Goal: Communication & Community: Answer question/provide support

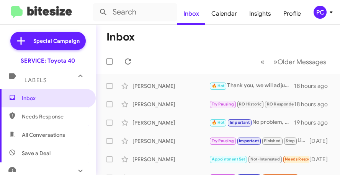
click at [161, 50] on mat-toolbar-row "« Previous » Next Older Messages" at bounding box center [218, 61] width 244 height 25
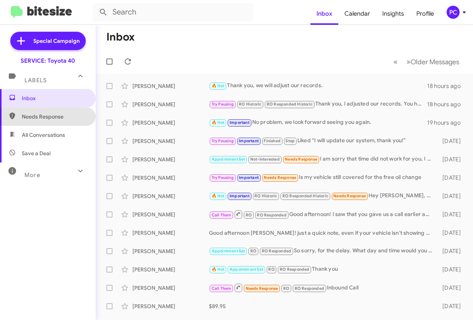
click at [50, 116] on span "Needs Response" at bounding box center [54, 117] width 65 height 8
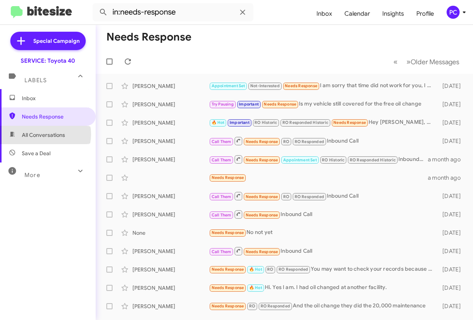
click at [45, 134] on span "All Conversations" at bounding box center [43, 135] width 43 height 8
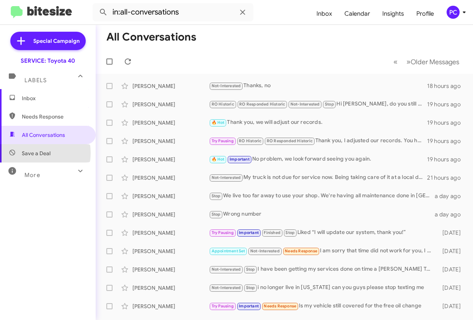
click at [34, 153] on span "Save a Deal" at bounding box center [36, 154] width 29 height 8
type input "in:not-interested"
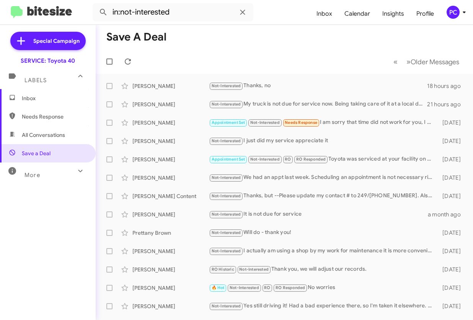
click at [36, 97] on span "Inbox" at bounding box center [54, 99] width 65 height 8
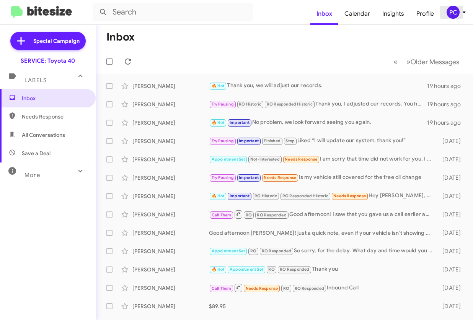
click at [340, 13] on div "PC" at bounding box center [453, 12] width 13 height 13
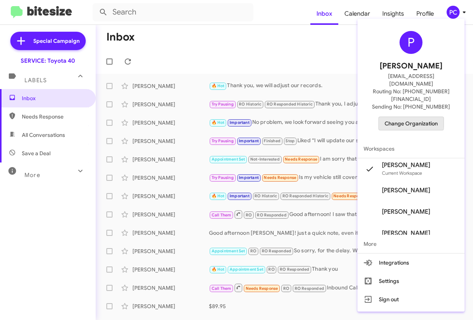
click at [340, 117] on span "Change Organization" at bounding box center [411, 123] width 53 height 13
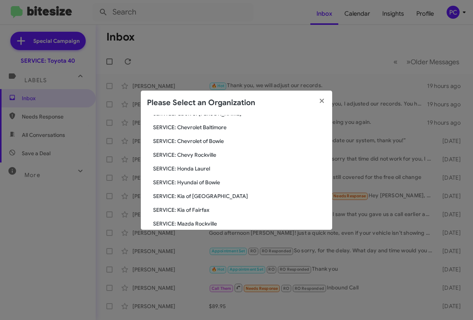
scroll to position [77, 0]
click at [188, 175] on span "SERVICE: Mazda Rockville" at bounding box center [239, 224] width 173 height 8
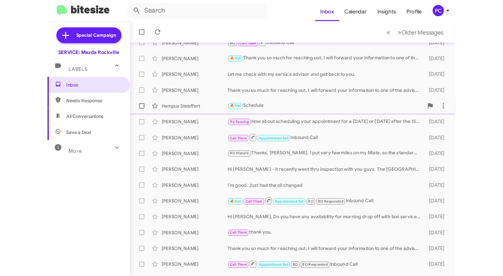
scroll to position [124, 0]
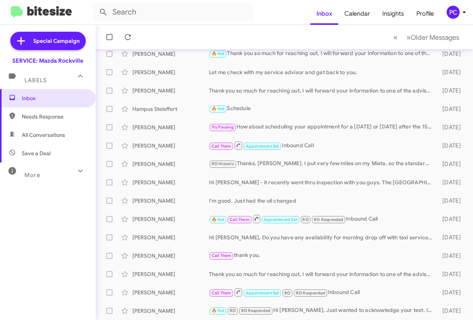
click at [27, 117] on span "Needs Response" at bounding box center [54, 117] width 65 height 8
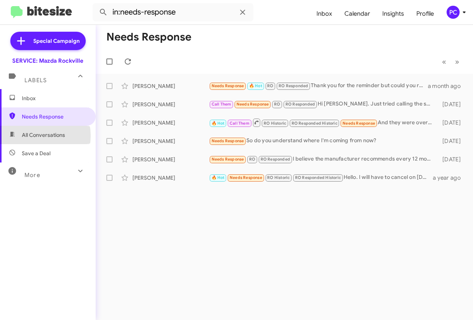
click at [33, 136] on span "All Conversations" at bounding box center [43, 135] width 43 height 8
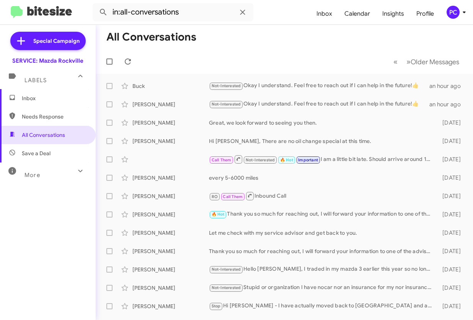
click at [39, 152] on span "Save a Deal" at bounding box center [36, 154] width 29 height 8
type input "in:not-interested"
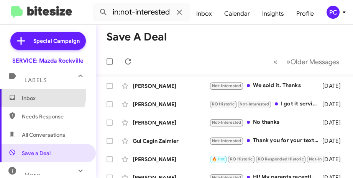
click at [38, 94] on span "Inbox" at bounding box center [48, 98] width 96 height 18
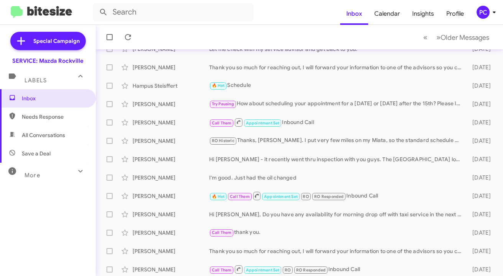
scroll to position [168, 0]
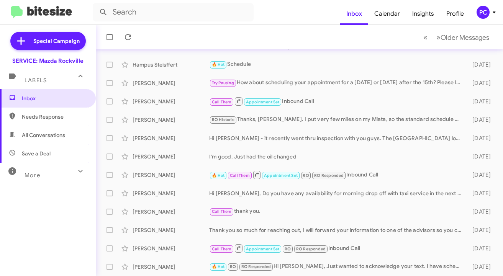
click at [38, 118] on span "Needs Response" at bounding box center [54, 117] width 65 height 8
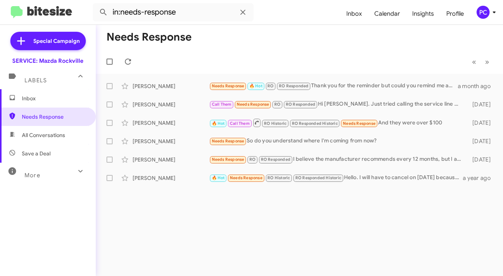
click at [39, 137] on span "All Conversations" at bounding box center [43, 135] width 43 height 8
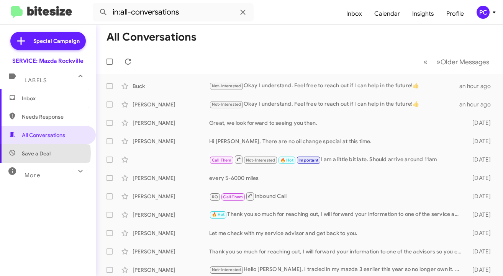
click at [37, 153] on span "Save a Deal" at bounding box center [36, 154] width 29 height 8
type input "in:not-interested"
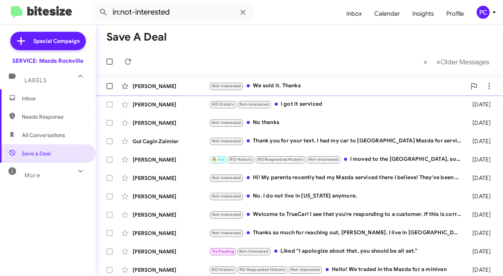
click at [193, 85] on div "Cindy Cunningham" at bounding box center [170, 86] width 77 height 8
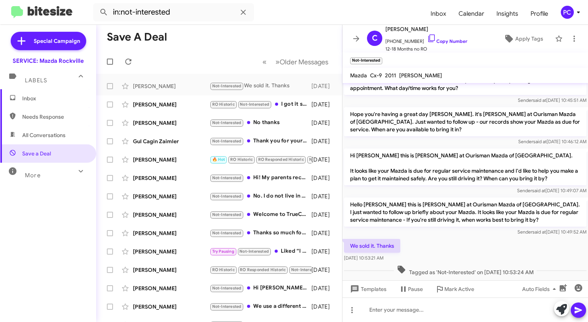
scroll to position [180, 0]
click at [473, 38] on icon at bounding box center [574, 39] width 2 height 6
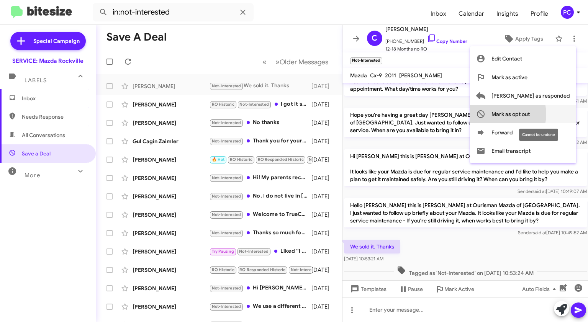
click at [473, 114] on span "Mark as opt out" at bounding box center [510, 114] width 38 height 18
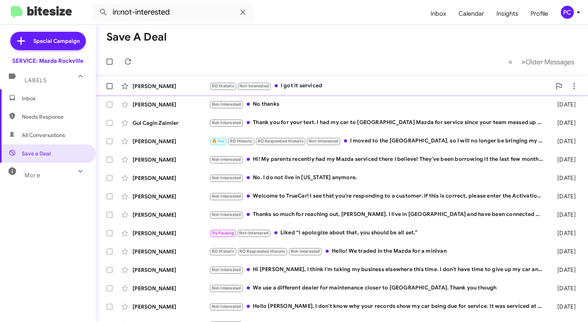
click at [183, 83] on div "John Repogel" at bounding box center [170, 86] width 77 height 8
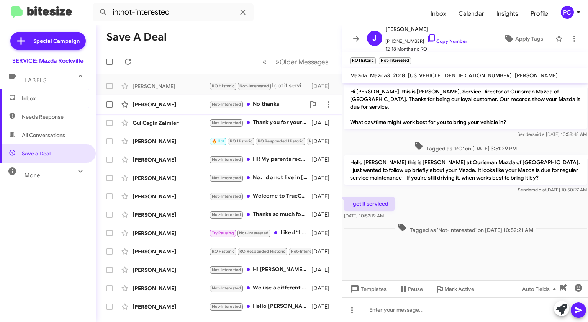
click at [200, 105] on div "Aninvita Mukherjee" at bounding box center [170, 105] width 77 height 8
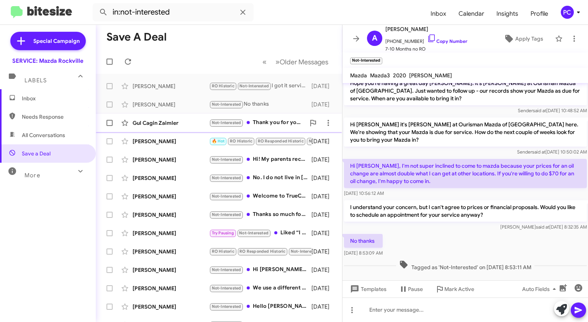
click at [193, 126] on div "Gul Cagin Zaimler" at bounding box center [170, 123] width 77 height 8
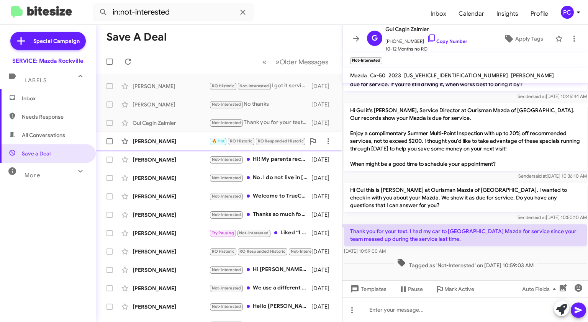
click at [198, 139] on div "Mickey Sobel" at bounding box center [170, 141] width 77 height 8
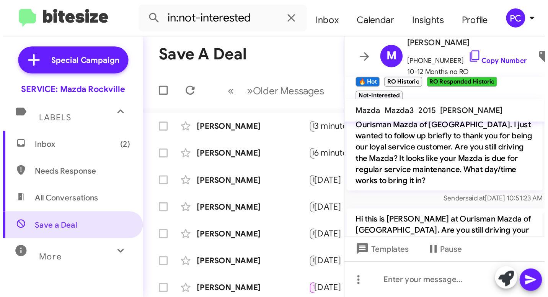
scroll to position [439, 0]
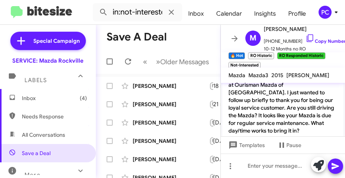
click at [29, 96] on span "Inbox (4)" at bounding box center [54, 99] width 65 height 8
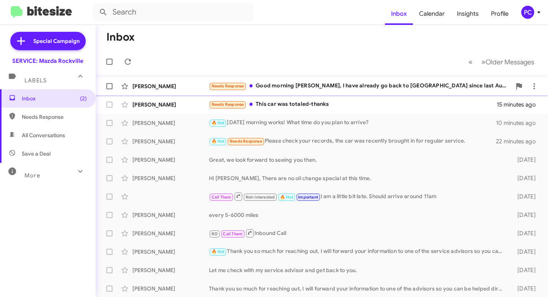
click at [187, 82] on div "Alfonso Bueno Needs Response Good morning Keith, I have already go back to Spai…" at bounding box center [322, 85] width 440 height 15
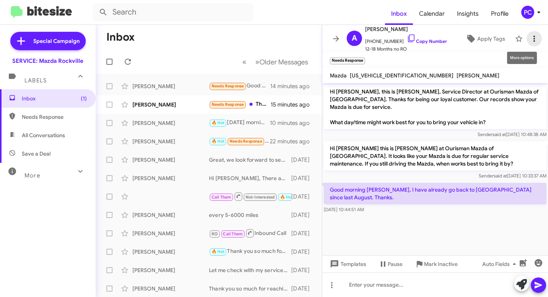
click at [473, 36] on icon at bounding box center [534, 38] width 9 height 9
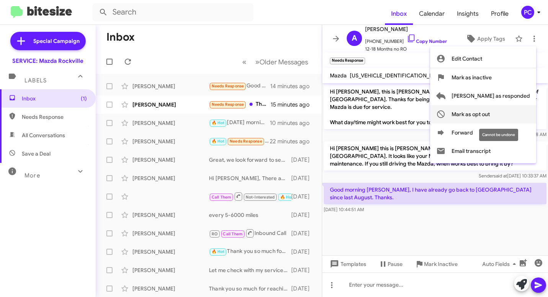
click at [473, 112] on span "Mark as opt out" at bounding box center [471, 114] width 38 height 18
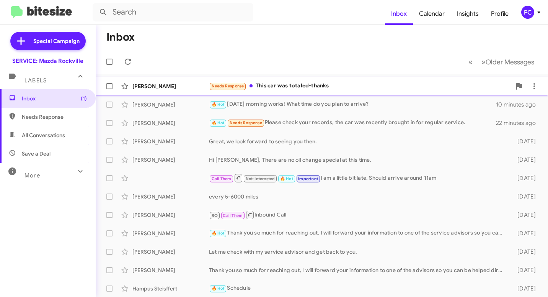
click at [178, 88] on div "Jordyn Kline" at bounding box center [170, 86] width 77 height 8
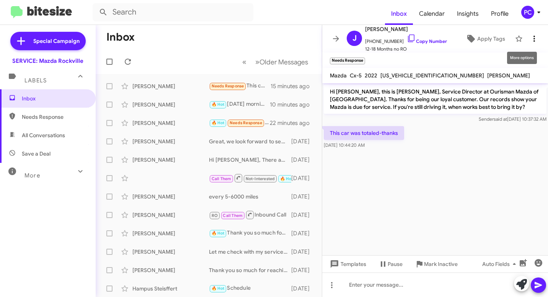
click at [473, 38] on icon at bounding box center [534, 38] width 9 height 9
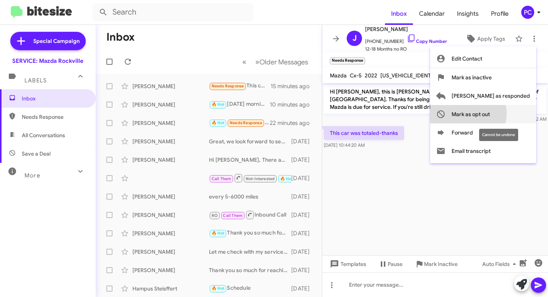
click at [473, 113] on span "Mark as opt out" at bounding box center [471, 114] width 38 height 18
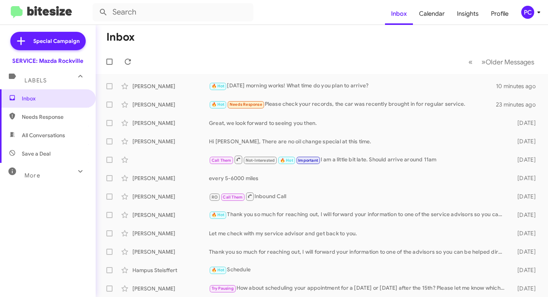
click at [52, 119] on span "Needs Response" at bounding box center [54, 117] width 65 height 8
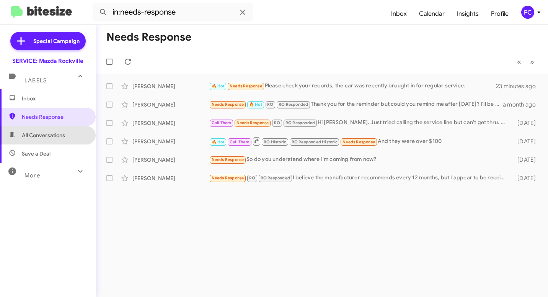
click at [52, 137] on span "All Conversations" at bounding box center [43, 135] width 43 height 8
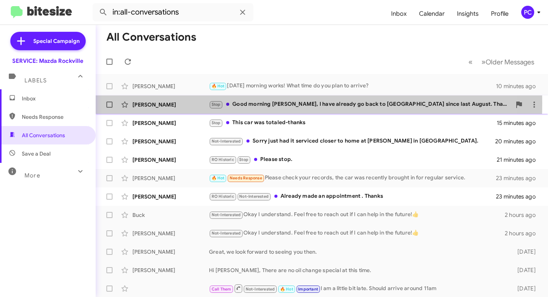
click at [190, 103] on div "Alfonso Bueno" at bounding box center [170, 105] width 77 height 8
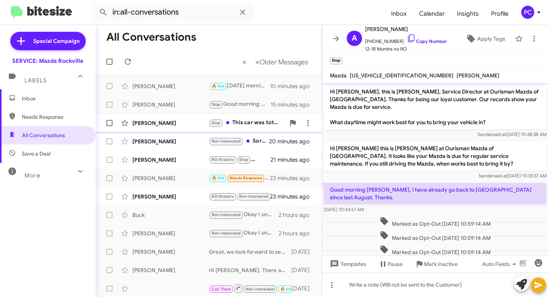
click at [187, 122] on div "Jordyn Kline" at bounding box center [170, 123] width 77 height 8
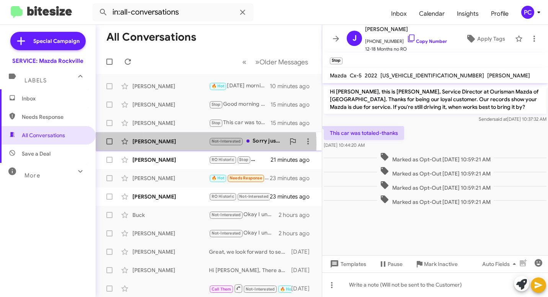
click at [181, 144] on div "Scott Wilson" at bounding box center [170, 141] width 77 height 8
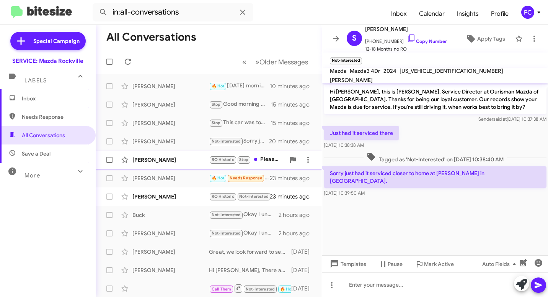
click at [183, 161] on div "Kevin Serafino" at bounding box center [170, 160] width 77 height 8
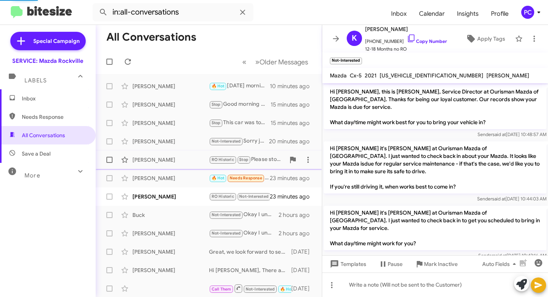
scroll to position [353, 0]
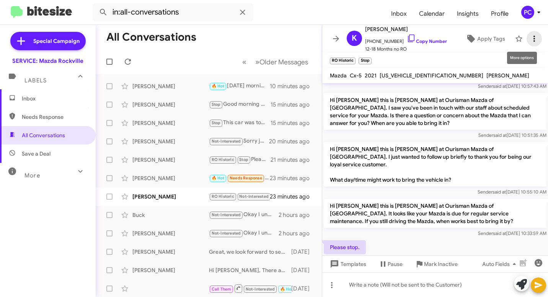
click at [473, 36] on icon at bounding box center [534, 38] width 9 height 9
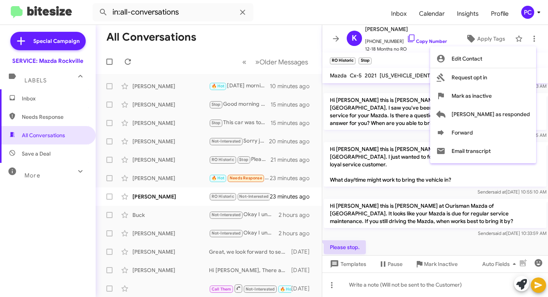
click at [191, 198] on div at bounding box center [274, 148] width 548 height 297
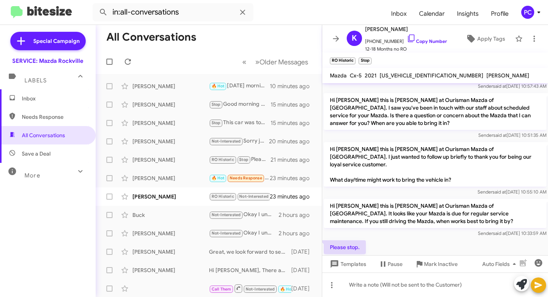
click at [407, 239] on div "Please stop. Oct 15, 2025, 10:38:15 AM" at bounding box center [435, 252] width 226 height 26
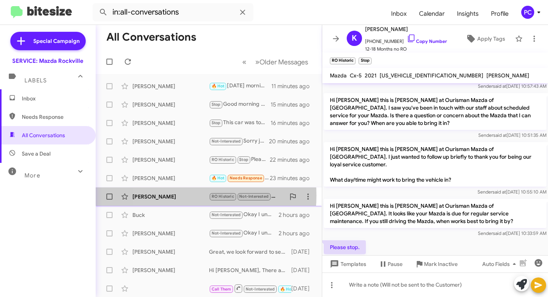
click at [176, 195] on div "Mayela Jackson" at bounding box center [170, 197] width 77 height 8
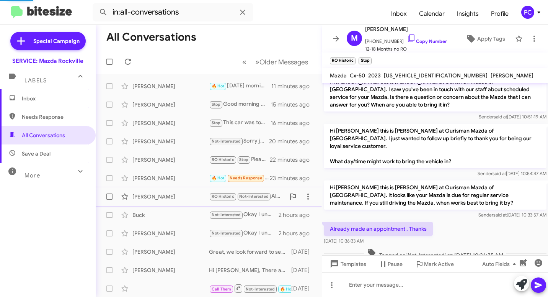
scroll to position [364, 0]
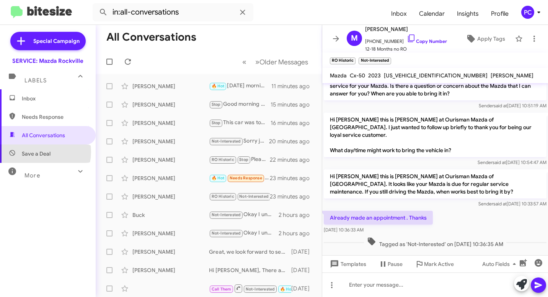
click at [38, 152] on span "Save a Deal" at bounding box center [36, 154] width 29 height 8
type input "in:not-interested"
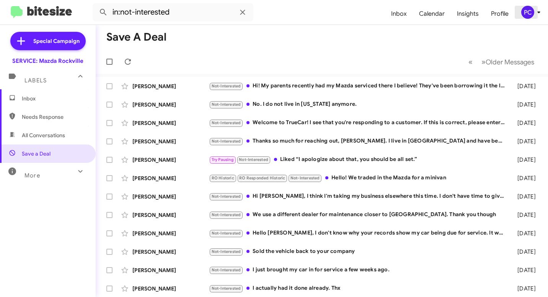
click at [473, 13] on div "PC" at bounding box center [527, 12] width 13 height 13
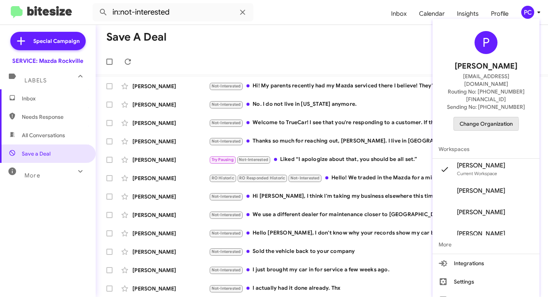
click at [473, 117] on span "Change Organization" at bounding box center [486, 123] width 53 height 13
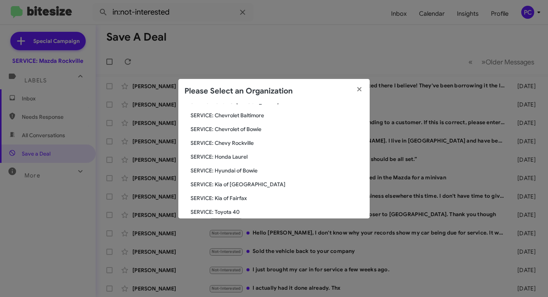
scroll to position [115, 0]
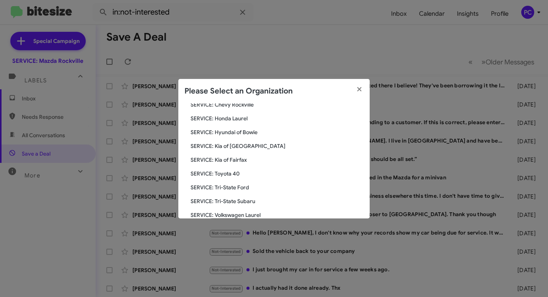
click at [228, 169] on div "Search SERVICE: Mazda Rockville Current Org SERVICE: CDJR Baltimore SERVICE: CD…" at bounding box center [273, 160] width 191 height 115
click at [229, 172] on span "SERVICE: Toyota 40" at bounding box center [277, 174] width 173 height 8
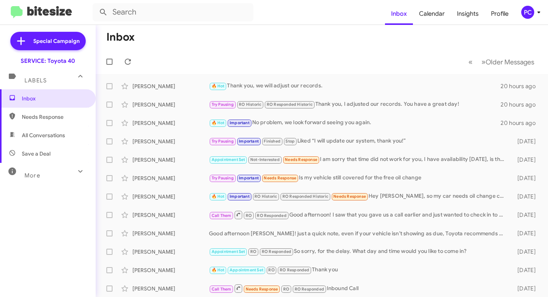
click at [42, 115] on span "Needs Response" at bounding box center [54, 117] width 65 height 8
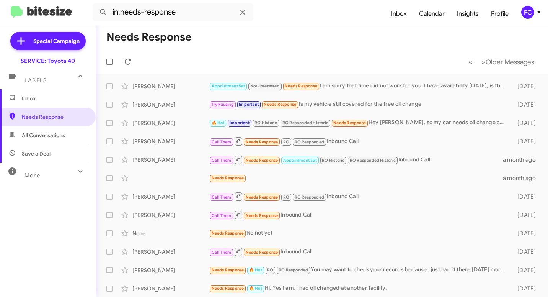
click at [40, 136] on span "All Conversations" at bounding box center [43, 135] width 43 height 8
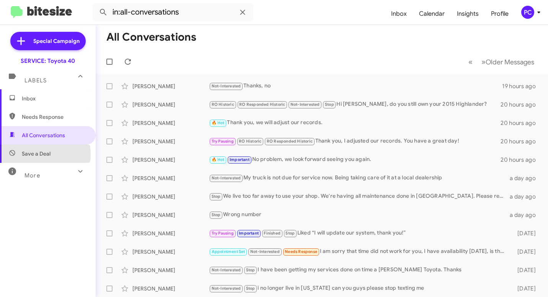
click at [38, 154] on span "Save a Deal" at bounding box center [36, 154] width 29 height 8
type input "in:not-interested"
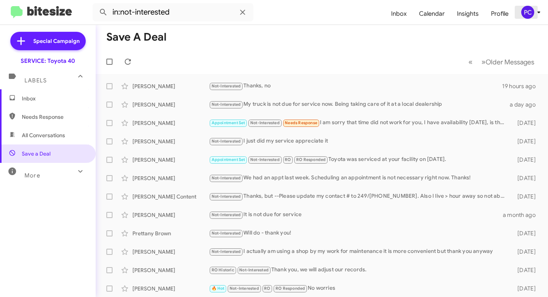
click at [530, 11] on div "PC" at bounding box center [527, 12] width 13 height 13
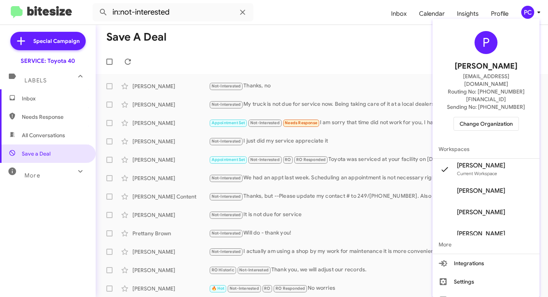
click at [471, 117] on span "Change Organization" at bounding box center [486, 123] width 53 height 13
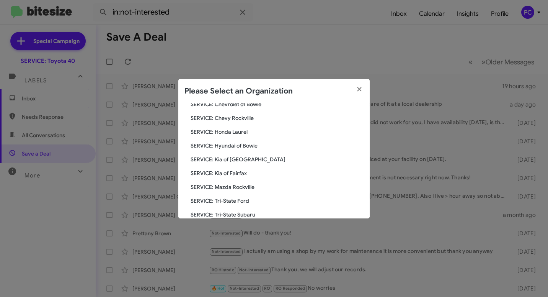
scroll to position [115, 0]
click at [223, 186] on span "SERVICE: Tri-State Ford" at bounding box center [277, 187] width 173 height 8
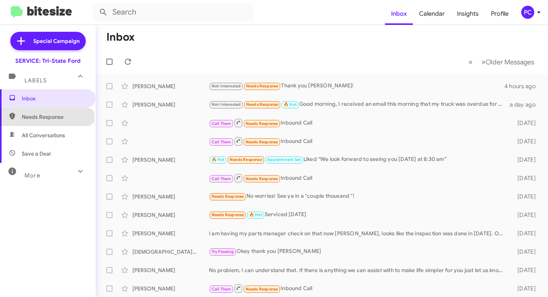
click at [47, 118] on span "Needs Response" at bounding box center [54, 117] width 65 height 8
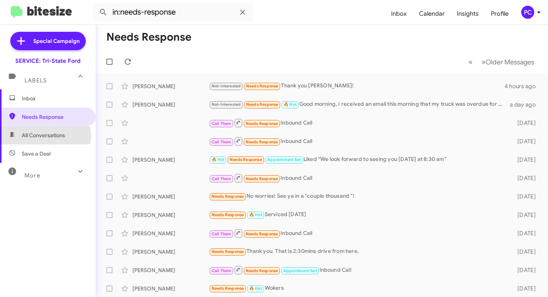
click at [42, 136] on span "All Conversations" at bounding box center [43, 135] width 43 height 8
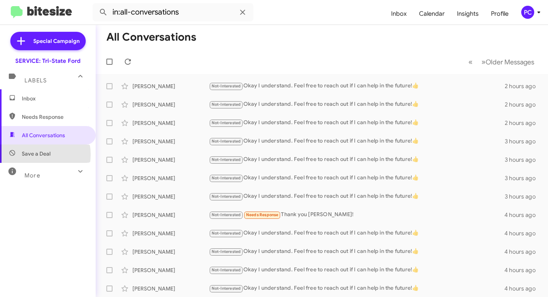
click at [35, 154] on span "Save a Deal" at bounding box center [36, 154] width 29 height 8
type input "in:not-interested"
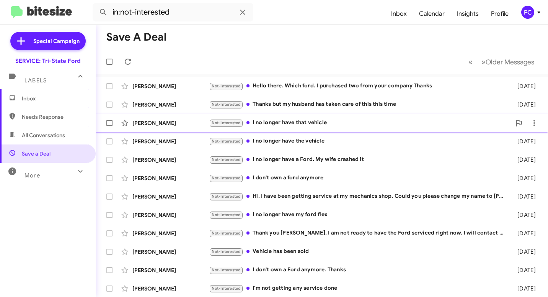
click at [195, 121] on div "Coleman Jackson" at bounding box center [170, 123] width 77 height 8
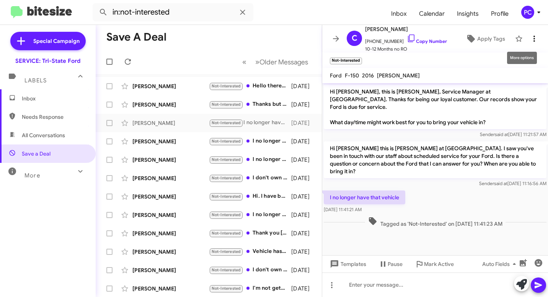
click at [534, 38] on icon at bounding box center [535, 39] width 2 height 6
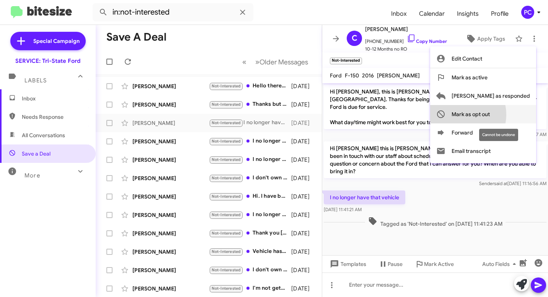
click at [490, 114] on span "Mark as opt out" at bounding box center [471, 114] width 38 height 18
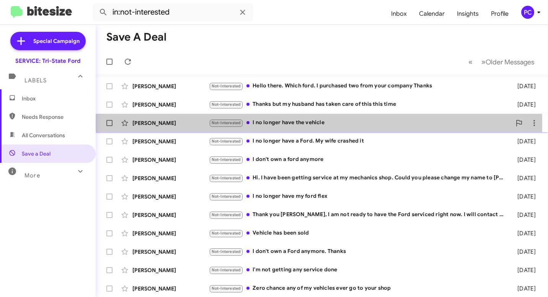
click at [192, 124] on div "Krista Hoffman" at bounding box center [170, 123] width 77 height 8
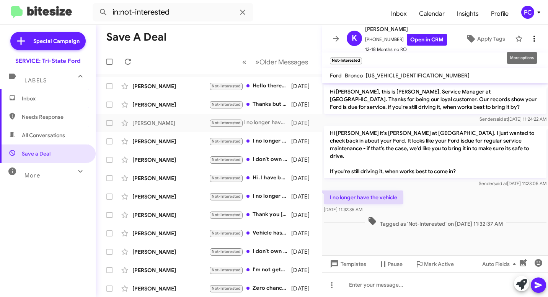
click at [530, 37] on icon at bounding box center [534, 38] width 9 height 9
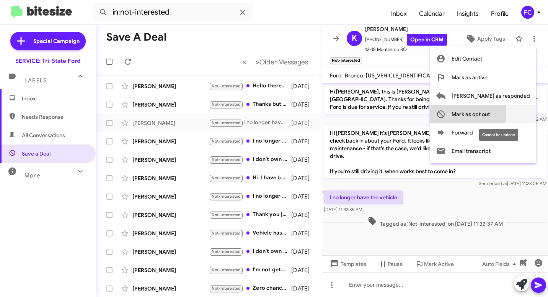
click at [489, 114] on span "Mark as opt out" at bounding box center [471, 114] width 38 height 18
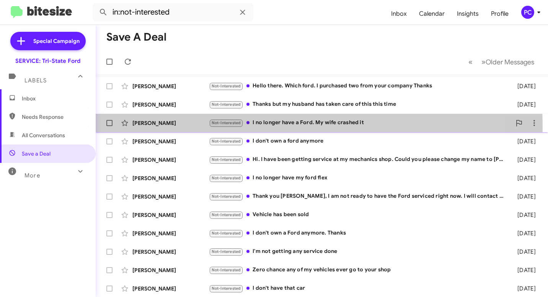
click at [184, 127] on div "Josh Ockerman Not-Interested I no longer have a Ford. My wife crashed it 2 year…" at bounding box center [322, 122] width 440 height 15
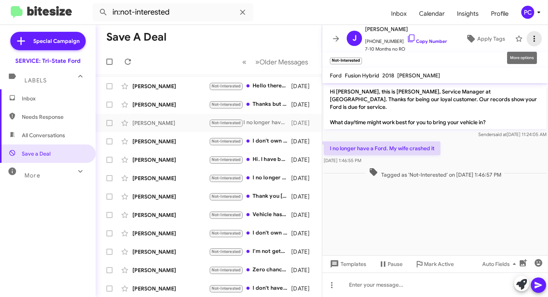
click at [534, 39] on icon at bounding box center [535, 39] width 2 height 6
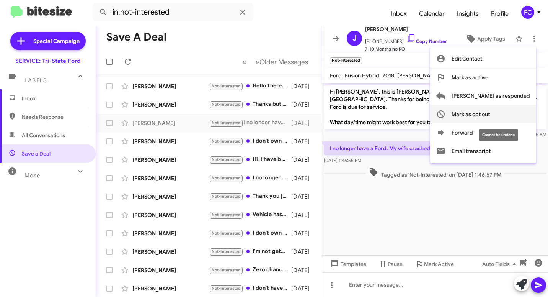
click at [490, 113] on span "Mark as opt out" at bounding box center [471, 114] width 38 height 18
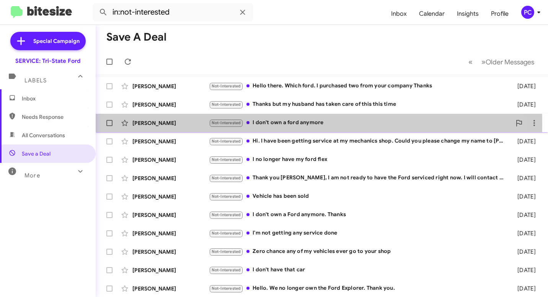
click at [193, 124] on div "Keith Witt" at bounding box center [170, 123] width 77 height 8
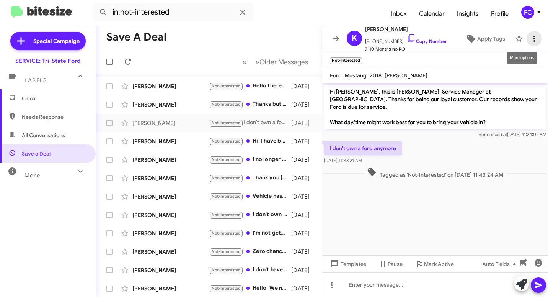
click at [531, 38] on icon at bounding box center [534, 38] width 9 height 9
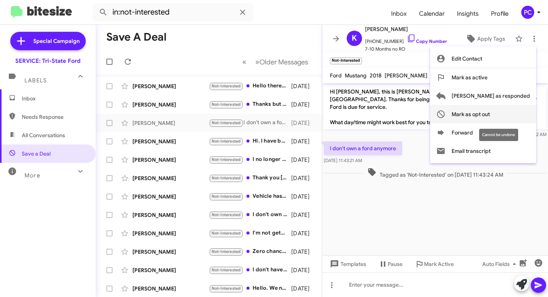
click at [490, 113] on span "Mark as opt out" at bounding box center [471, 114] width 38 height 18
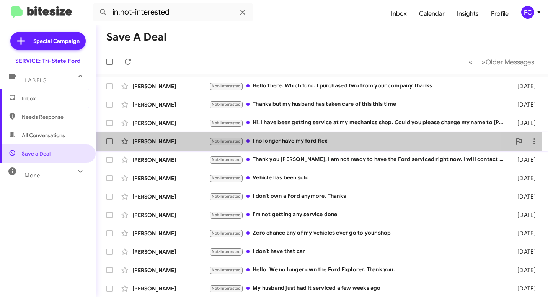
click at [181, 143] on div "Teresa Jones" at bounding box center [170, 141] width 77 height 8
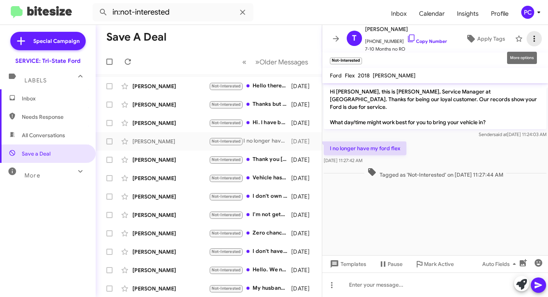
click at [534, 39] on icon at bounding box center [535, 39] width 2 height 6
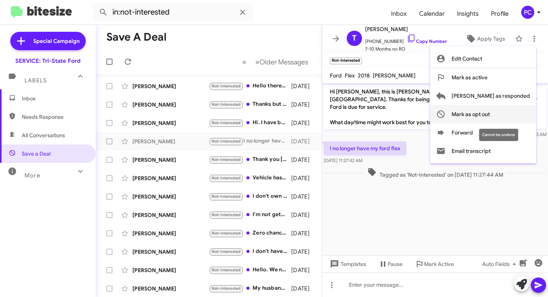
click at [490, 113] on span "Mark as opt out" at bounding box center [471, 114] width 38 height 18
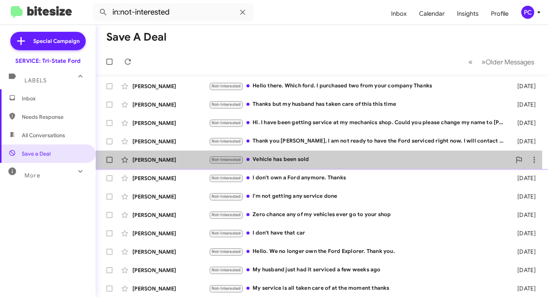
click at [190, 162] on div "Joyce Ragan" at bounding box center [170, 160] width 77 height 8
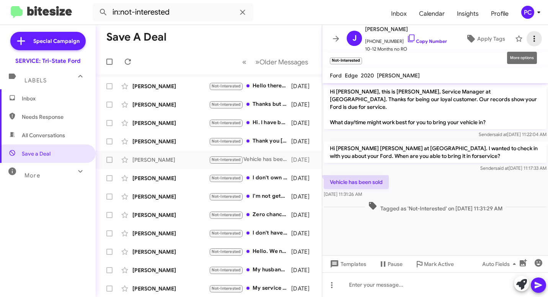
click at [530, 38] on icon at bounding box center [534, 38] width 9 height 9
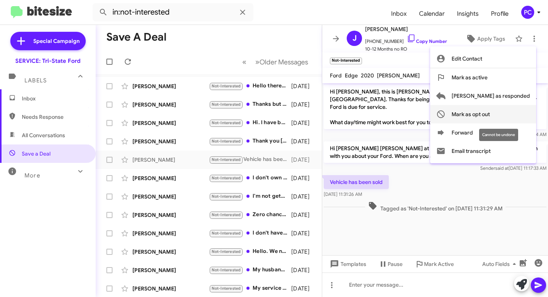
click at [489, 112] on span "Mark as opt out" at bounding box center [471, 114] width 38 height 18
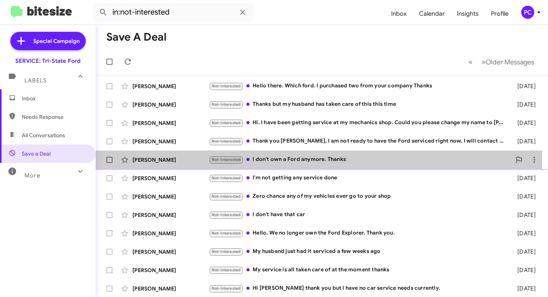
click at [195, 160] on div "Nickolas Hankins" at bounding box center [170, 160] width 77 height 8
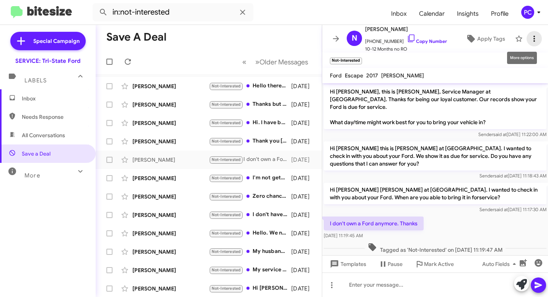
click at [530, 39] on icon at bounding box center [534, 38] width 9 height 9
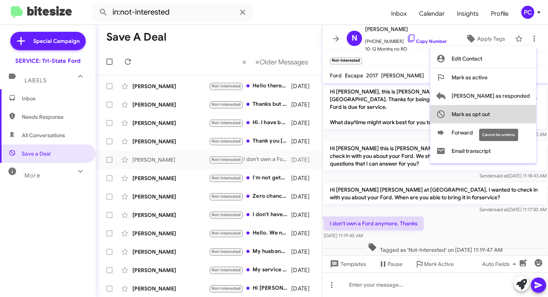
click at [490, 113] on span "Mark as opt out" at bounding box center [471, 114] width 38 height 18
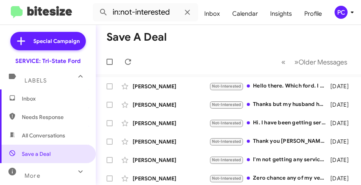
click at [230, 54] on mat-toolbar-row "« Previous » Next Older Messages" at bounding box center [228, 61] width 265 height 25
click at [34, 95] on span "Inbox" at bounding box center [54, 99] width 65 height 8
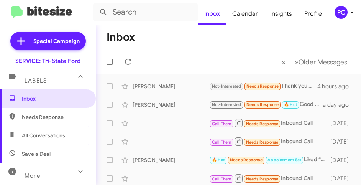
click at [343, 15] on div "PC" at bounding box center [340, 12] width 13 height 13
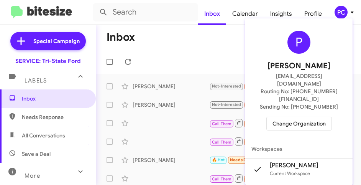
click at [205, 53] on div at bounding box center [180, 92] width 361 height 185
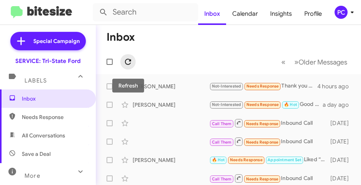
click at [124, 62] on icon at bounding box center [127, 61] width 9 height 9
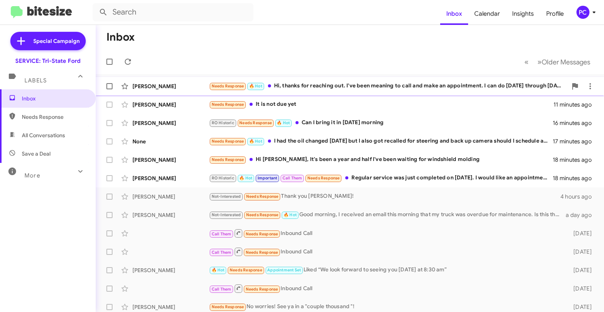
click at [194, 85] on div "[PERSON_NAME]" at bounding box center [170, 86] width 77 height 8
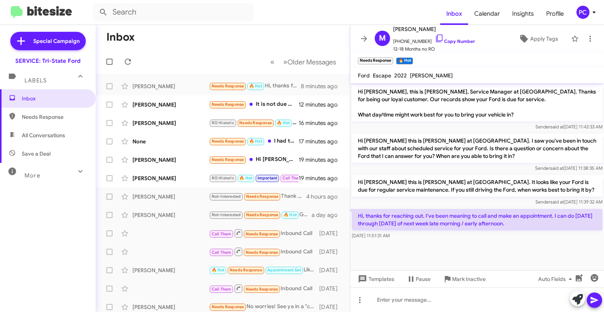
click at [491, 253] on cdk-virtual-scroll-viewport "Hi Mary, this is Dave McFadden, Service Manager at Tri-State Ford. Thanks for b…" at bounding box center [477, 176] width 254 height 187
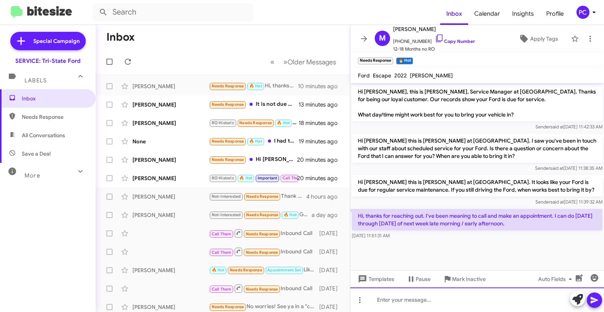
drag, startPoint x: 370, startPoint y: 298, endPoint x: 373, endPoint y: 295, distance: 4.1
click at [370, 296] on div at bounding box center [477, 299] width 254 height 25
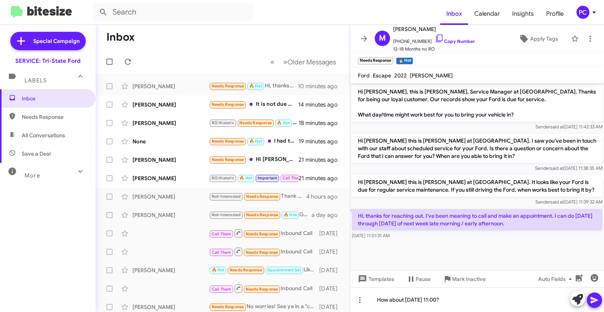
click at [548, 296] on icon at bounding box center [594, 299] width 9 height 9
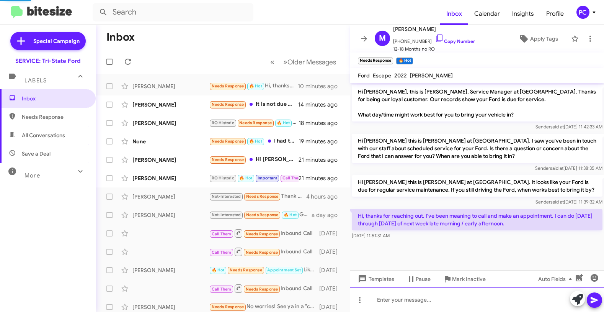
scroll to position [7, 0]
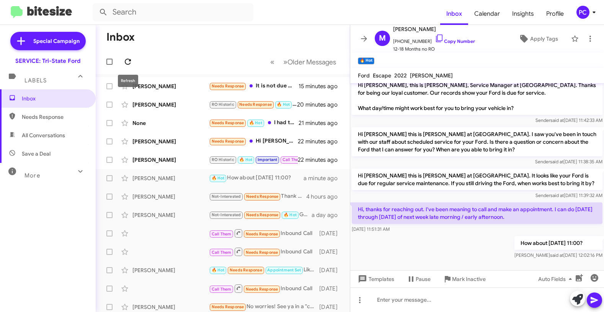
click at [128, 64] on icon at bounding box center [127, 61] width 9 height 9
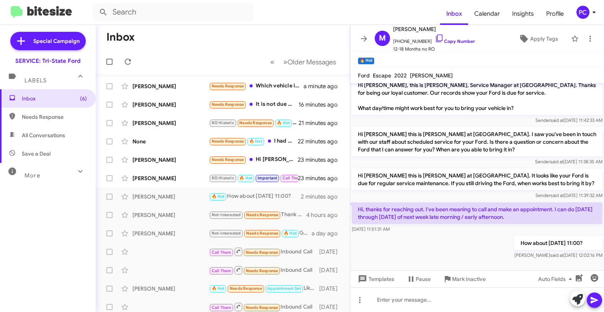
click at [420, 242] on div "How about Tue. 10/21 at 11:00? Pam said at Oct 15, 2025, 12:02:16 PM" at bounding box center [477, 247] width 254 height 26
click at [129, 60] on icon at bounding box center [128, 62] width 6 height 6
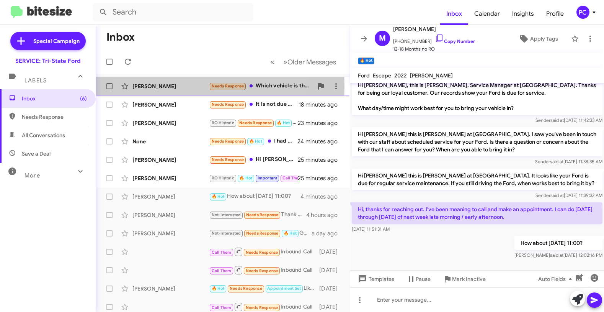
click at [180, 86] on div "[PERSON_NAME]" at bounding box center [170, 86] width 77 height 8
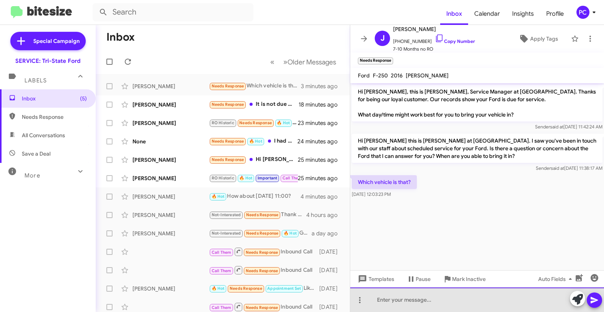
click at [381, 296] on div at bounding box center [477, 299] width 254 height 25
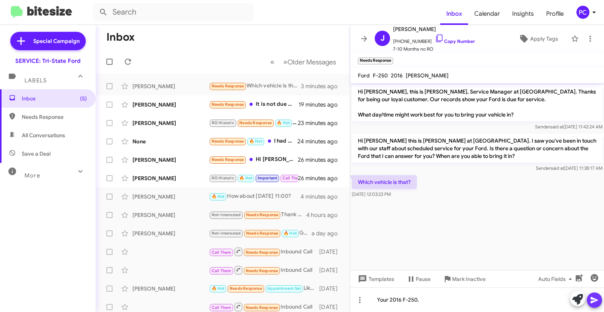
click at [548, 296] on icon at bounding box center [594, 299] width 9 height 9
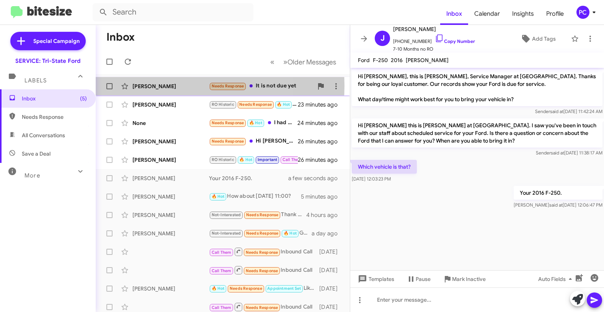
click at [173, 86] on div "[PERSON_NAME]" at bounding box center [170, 86] width 77 height 8
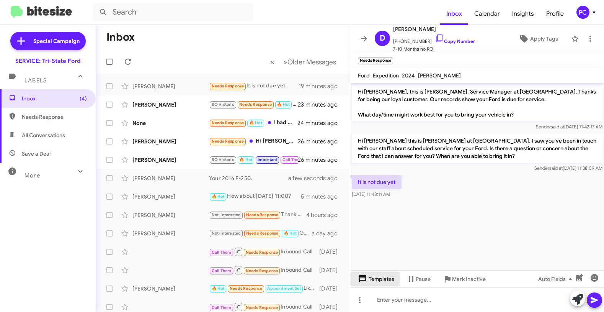
click at [379, 278] on span "Templates" at bounding box center [375, 279] width 38 height 14
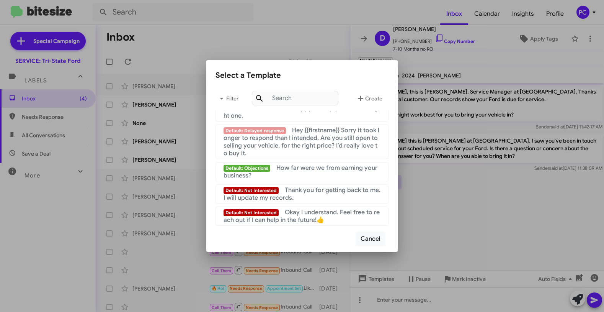
scroll to position [514, 0]
click at [299, 214] on span "Okay I understand. Feel free to reach out if I can help in the future!👍" at bounding box center [302, 215] width 156 height 15
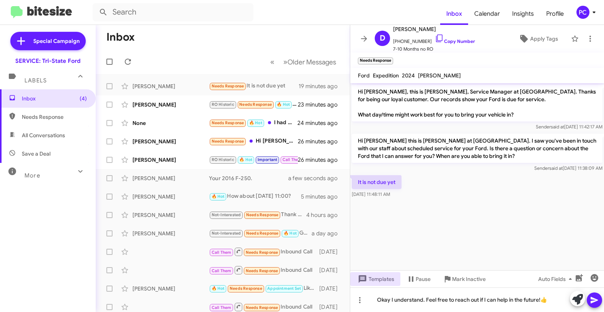
click at [548, 296] on icon at bounding box center [594, 300] width 7 height 7
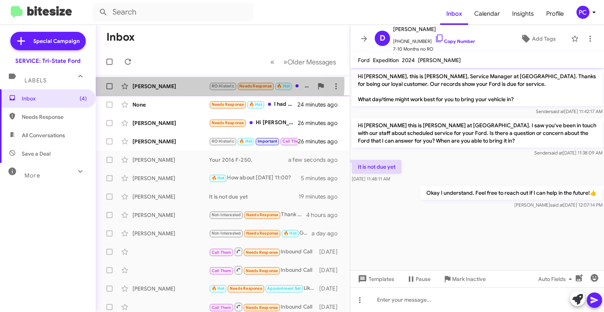
click at [188, 83] on div "Zachary Eckhart" at bounding box center [170, 86] width 77 height 8
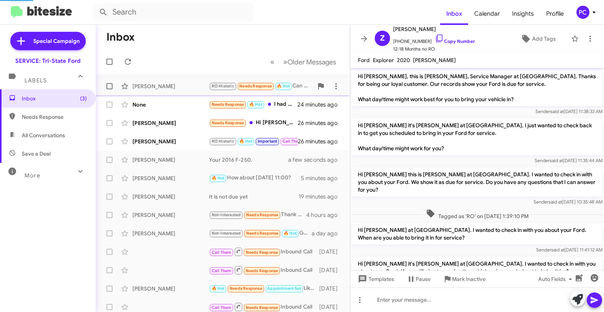
scroll to position [129, 0]
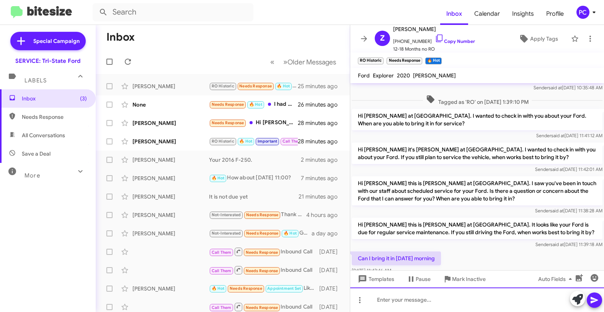
click at [372, 296] on div at bounding box center [477, 299] width 254 height 25
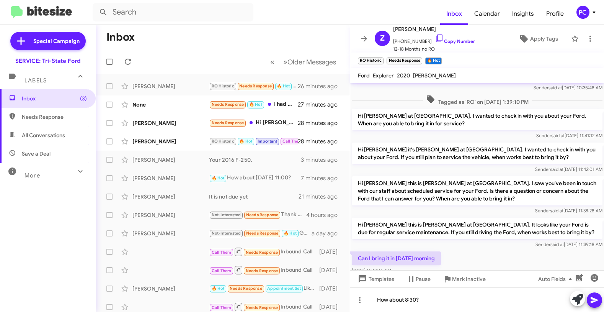
click at [548, 296] on icon at bounding box center [594, 299] width 9 height 9
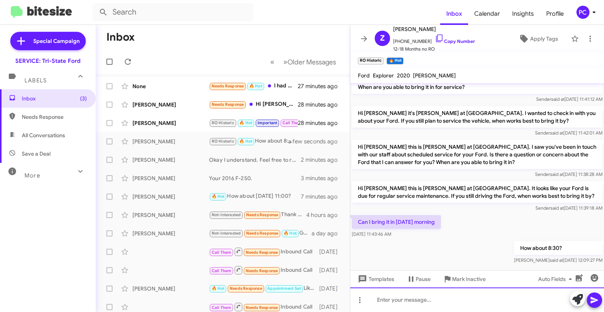
scroll to position [173, 0]
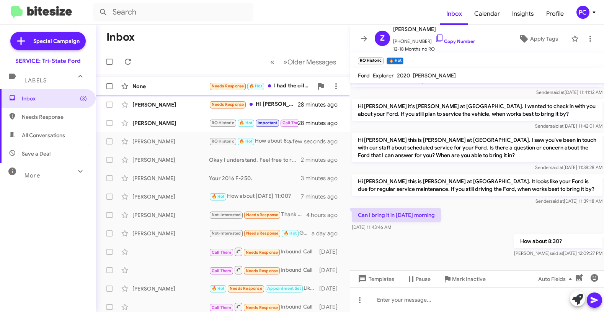
click at [159, 85] on div "None" at bounding box center [170, 86] width 77 height 8
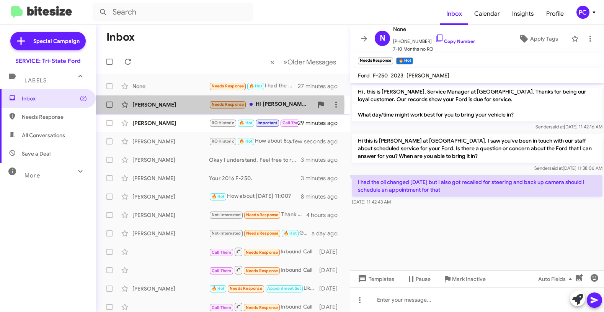
click at [195, 105] on div "Edward Phillips" at bounding box center [170, 105] width 77 height 8
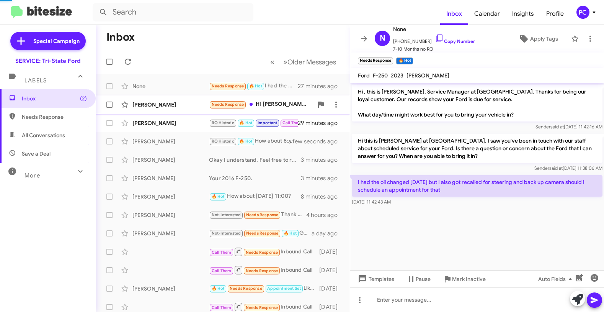
scroll to position [14, 0]
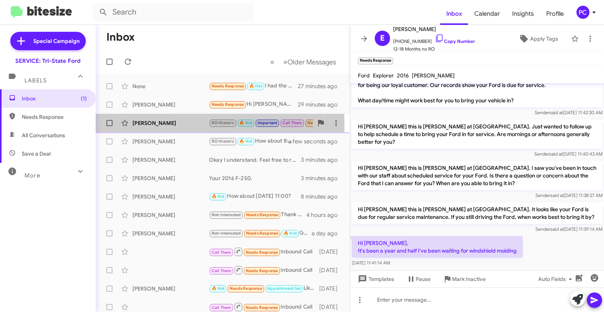
click at [189, 123] on div "Charlene Powels" at bounding box center [170, 123] width 77 height 8
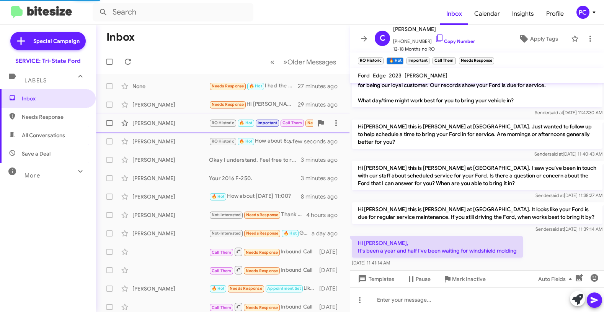
scroll to position [237, 0]
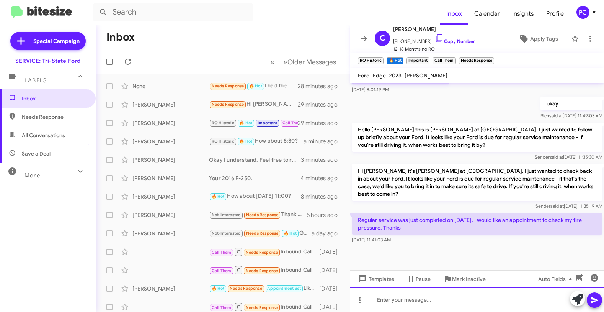
click at [378, 296] on div at bounding box center [477, 299] width 254 height 25
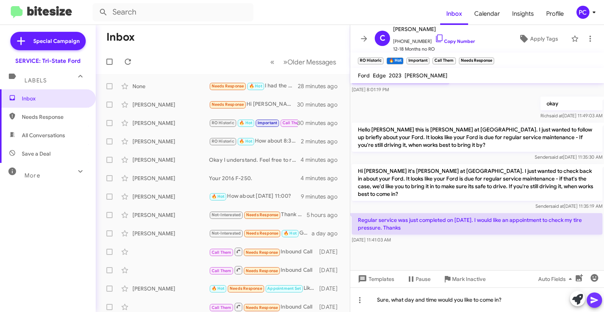
click at [548, 296] on icon at bounding box center [594, 300] width 7 height 7
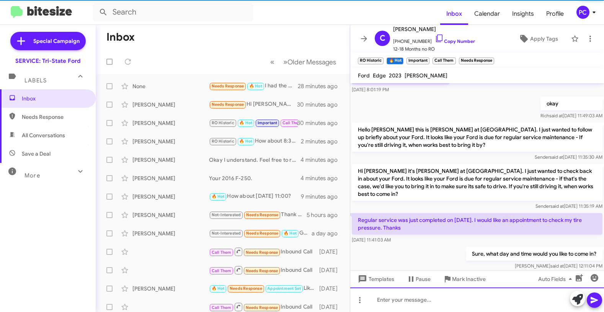
scroll to position [0, 0]
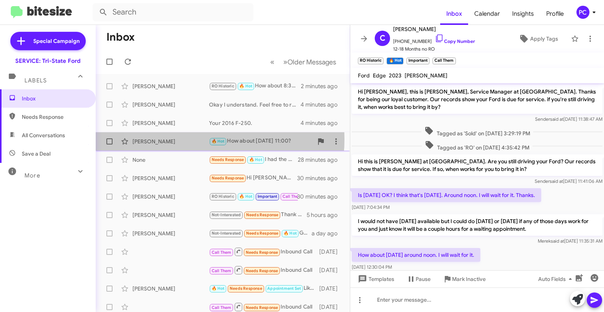
click at [186, 139] on div "Mary Mclaughlin" at bounding box center [170, 141] width 77 height 8
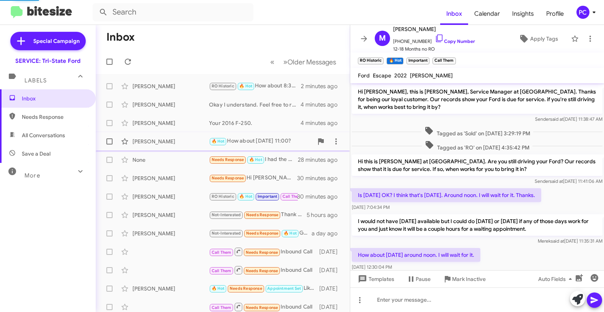
scroll to position [7, 0]
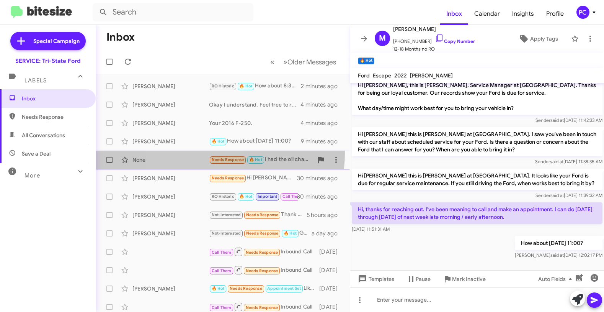
click at [197, 153] on div "None Needs Response 🔥 Hot I had the oil changed 3 weeks ago but I also got reca…" at bounding box center [223, 159] width 242 height 15
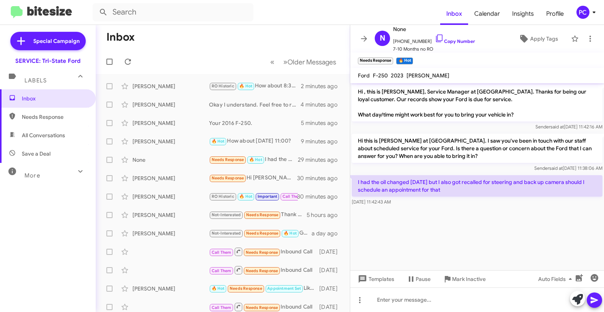
click at [58, 115] on span "Needs Response" at bounding box center [54, 117] width 65 height 8
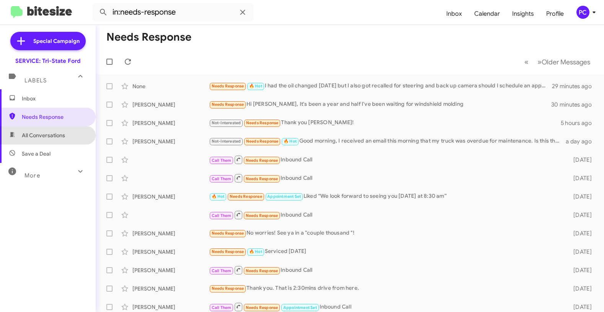
click at [52, 137] on span "All Conversations" at bounding box center [43, 135] width 43 height 8
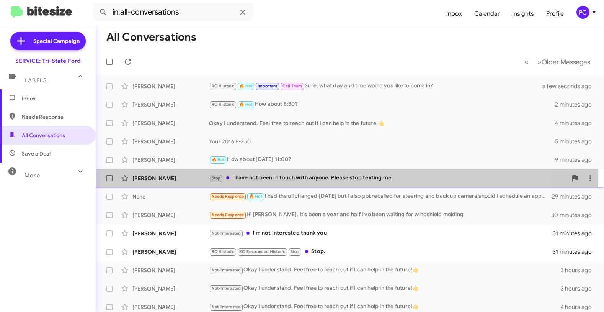
click at [186, 177] on div "Bobby Howells" at bounding box center [170, 178] width 77 height 8
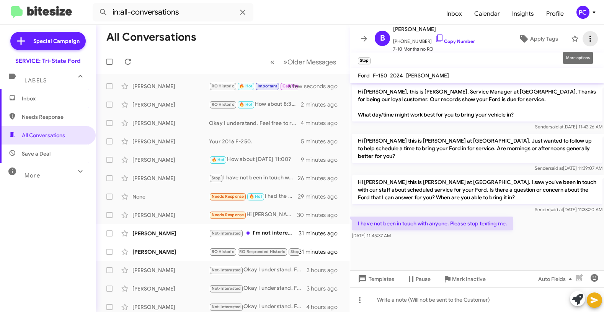
click at [548, 37] on icon at bounding box center [590, 38] width 9 height 9
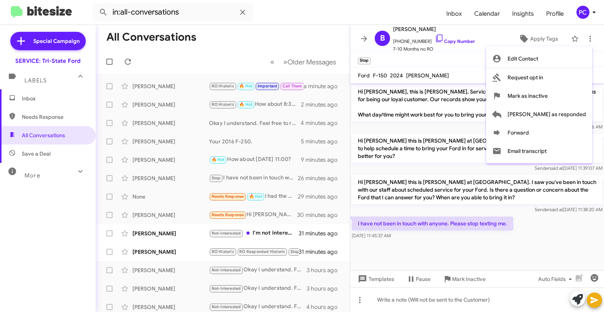
click at [188, 234] on div at bounding box center [302, 156] width 604 height 312
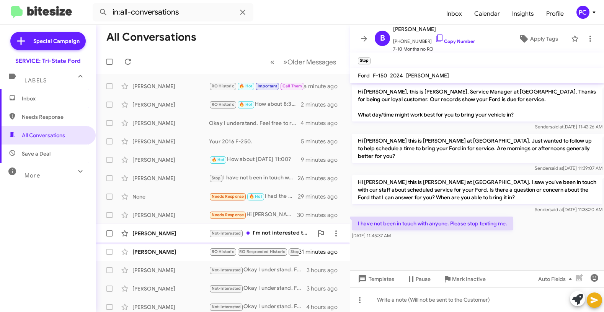
click at [185, 232] on div "Carol Mause" at bounding box center [170, 233] width 77 height 8
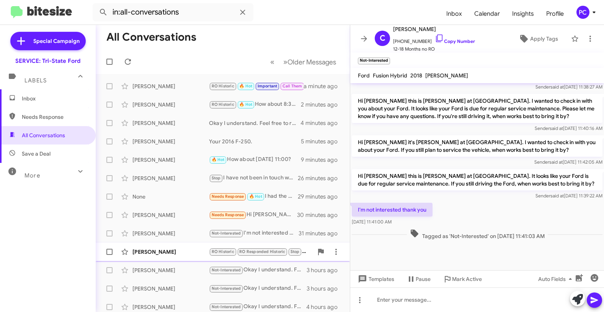
click at [175, 253] on div "William Berg" at bounding box center [170, 252] width 77 height 8
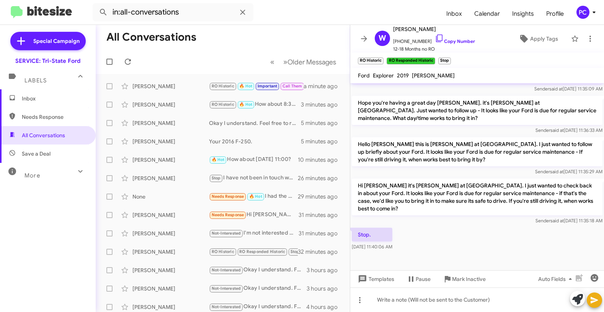
scroll to position [369, 0]
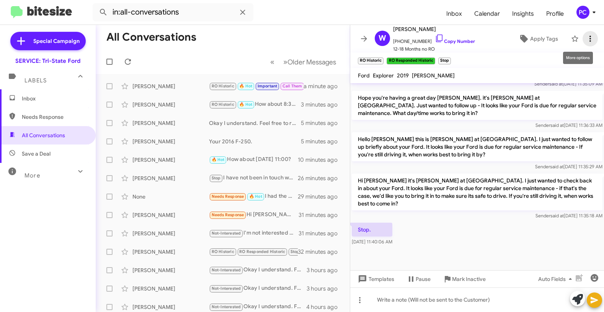
click at [548, 38] on icon at bounding box center [590, 38] width 9 height 9
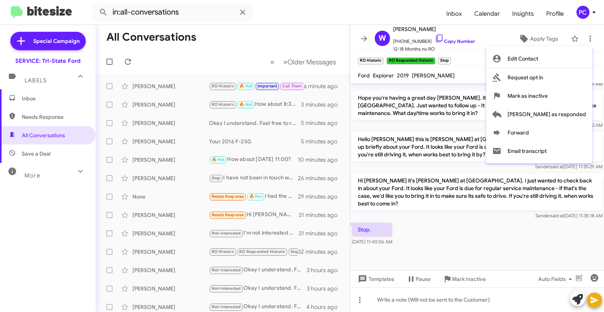
click at [33, 152] on div at bounding box center [302, 156] width 604 height 312
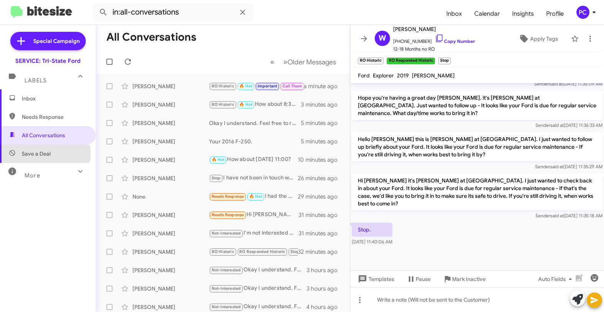
click at [42, 154] on span "Save a Deal" at bounding box center [36, 154] width 29 height 8
type input "in:not-interested"
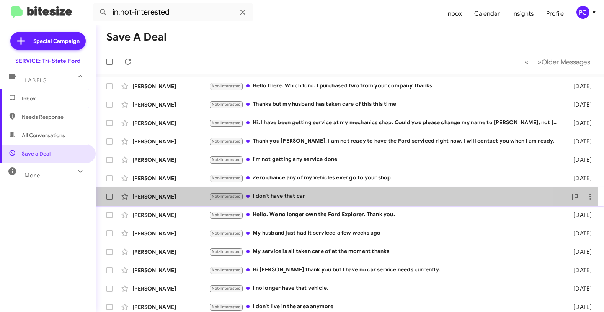
click at [186, 195] on div "Breanna Miller" at bounding box center [170, 197] width 77 height 8
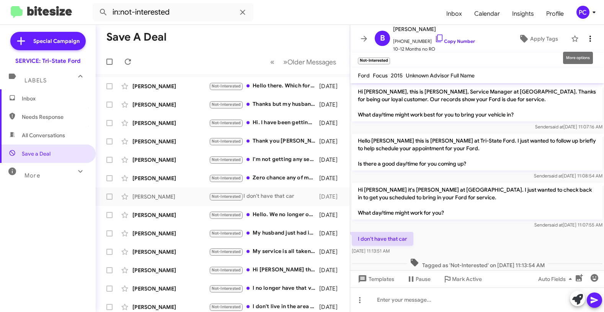
click at [548, 37] on icon at bounding box center [590, 38] width 9 height 9
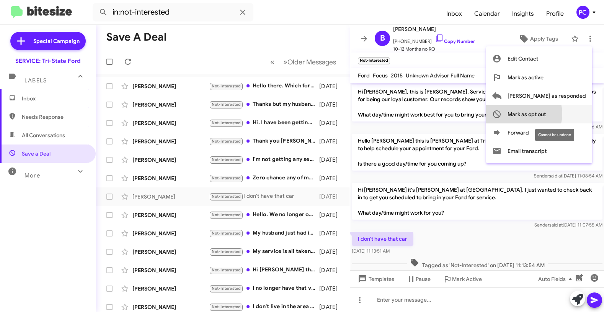
click at [546, 114] on span "Mark as opt out" at bounding box center [527, 114] width 38 height 18
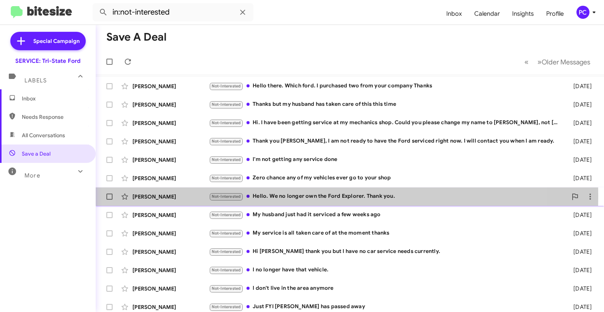
click at [183, 196] on div "Stephen Hunt" at bounding box center [170, 197] width 77 height 8
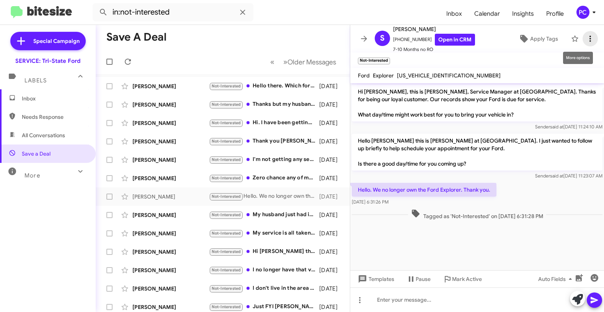
click at [548, 39] on icon at bounding box center [590, 38] width 9 height 9
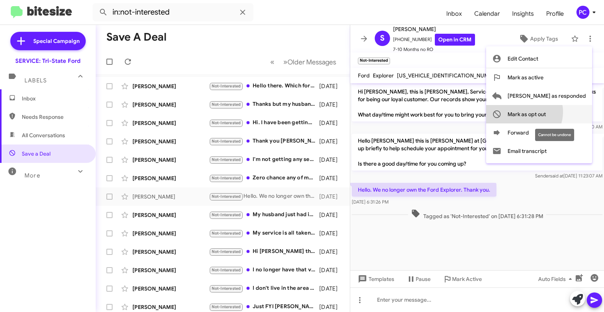
click at [546, 112] on span "Mark as opt out" at bounding box center [527, 114] width 38 height 18
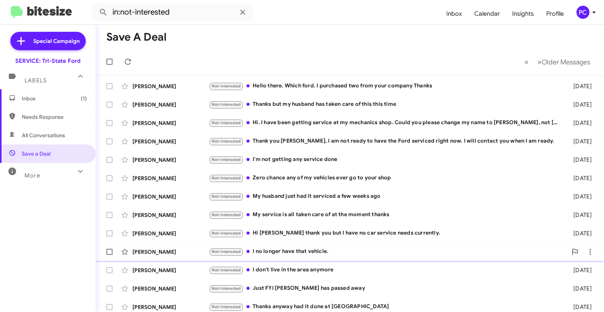
click at [186, 250] on div "Shirley Perry" at bounding box center [170, 252] width 77 height 8
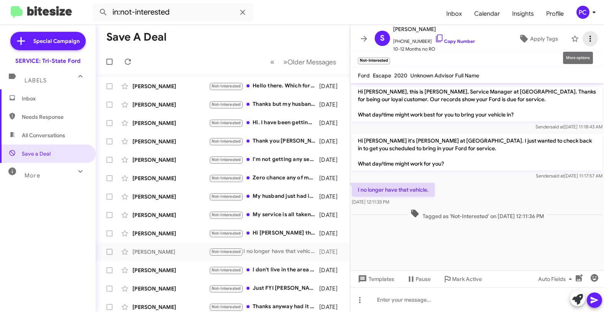
click at [548, 34] on icon at bounding box center [590, 38] width 9 height 9
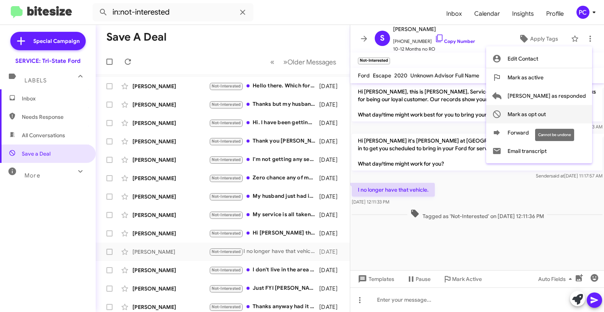
click at [546, 113] on span "Mark as opt out" at bounding box center [527, 114] width 38 height 18
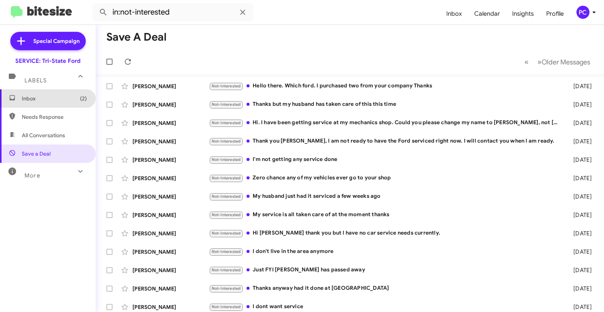
click at [59, 97] on span "Inbox (2)" at bounding box center [54, 99] width 65 height 8
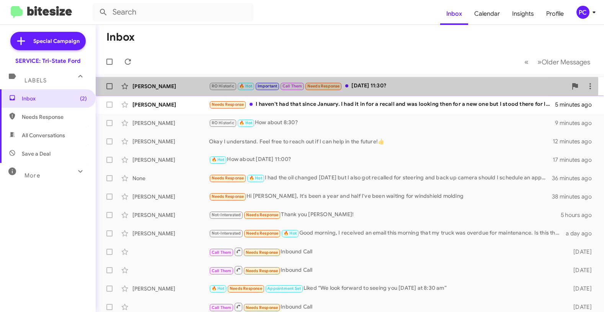
click at [184, 85] on div "Charlene Powels" at bounding box center [170, 86] width 77 height 8
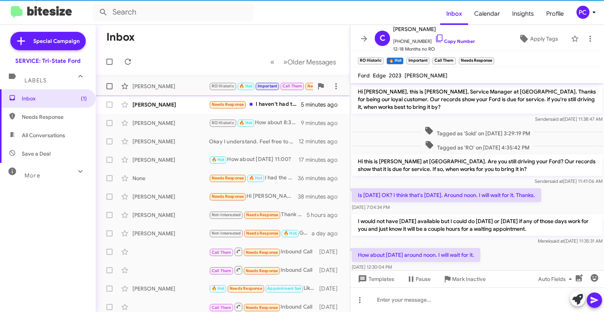
scroll to position [278, 0]
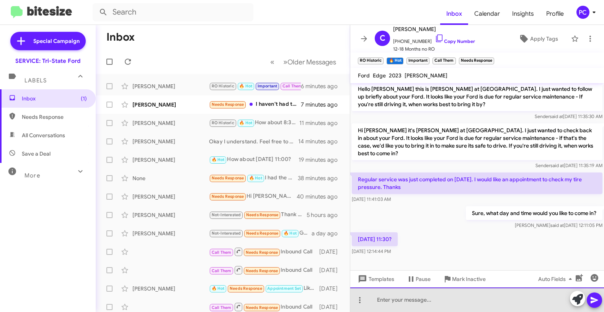
click at [370, 296] on div at bounding box center [477, 299] width 254 height 25
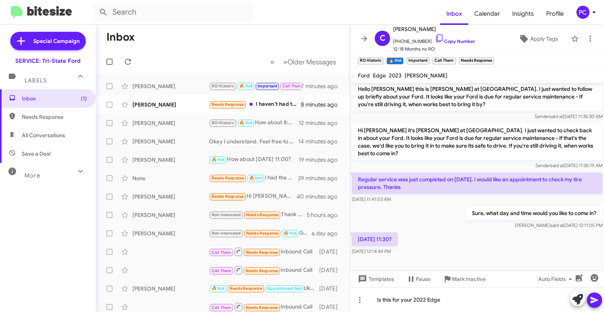
click at [548, 296] on icon at bounding box center [594, 299] width 9 height 9
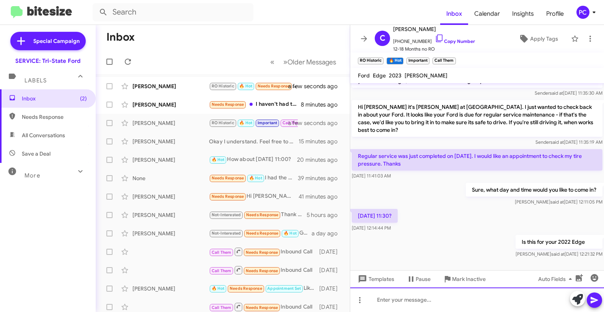
scroll to position [321, 0]
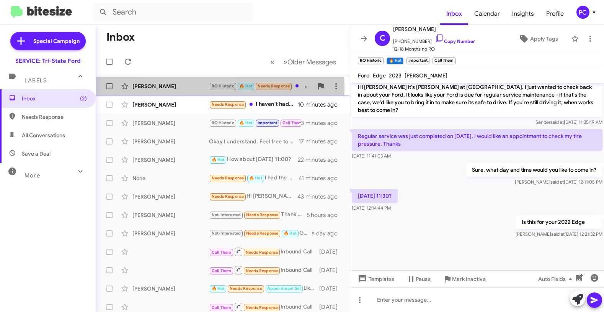
click at [194, 87] on div "Zachary Eckhart" at bounding box center [170, 86] width 77 height 8
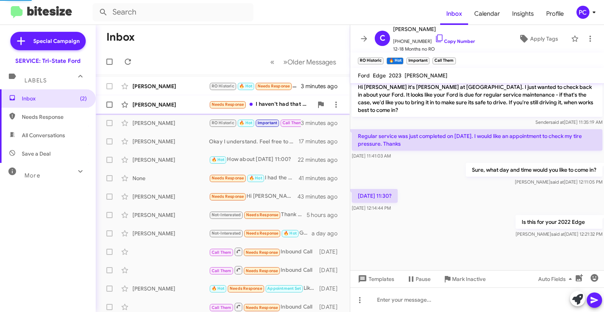
scroll to position [201, 0]
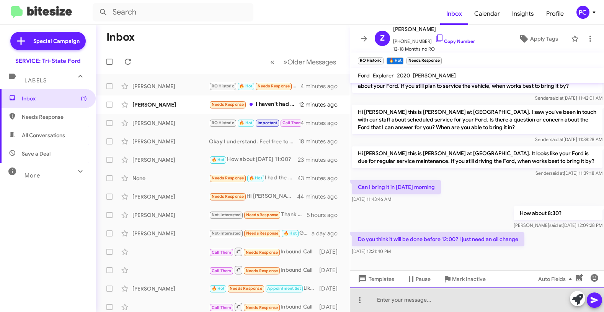
click at [370, 296] on div at bounding box center [477, 299] width 254 height 25
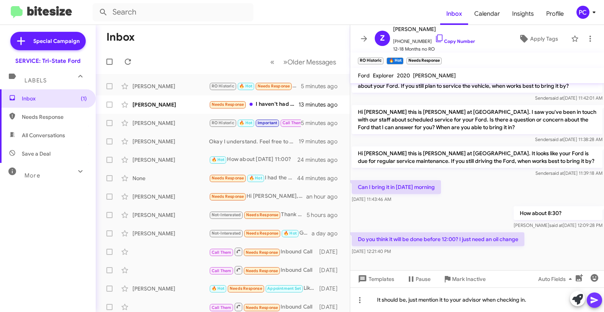
click at [548, 296] on icon at bounding box center [594, 299] width 9 height 9
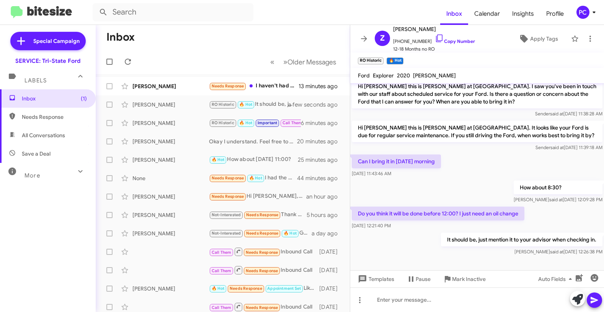
scroll to position [229, 0]
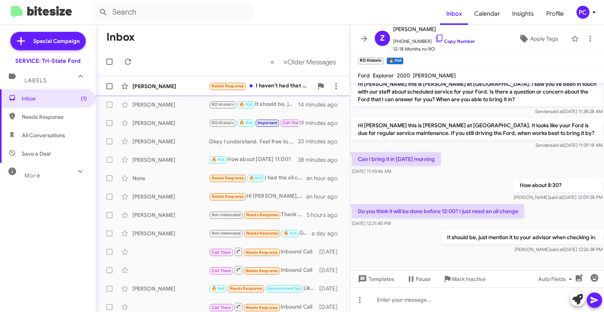
click at [182, 84] on div "Jane Bowe" at bounding box center [170, 86] width 77 height 8
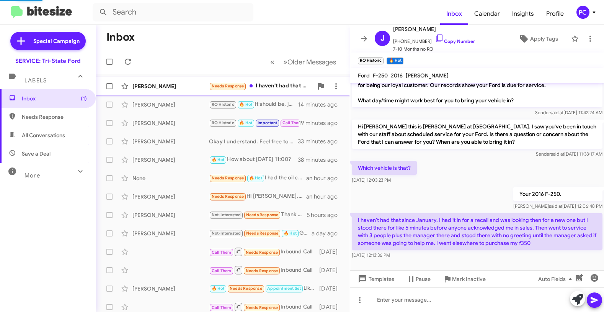
scroll to position [14, 0]
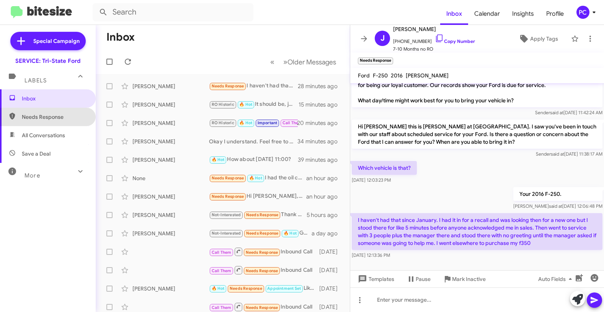
click at [55, 118] on span "Needs Response" at bounding box center [54, 117] width 65 height 8
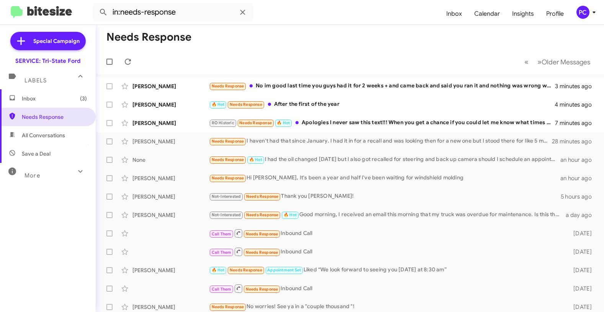
click at [62, 136] on span "All Conversations" at bounding box center [43, 135] width 43 height 8
type input "in:all-conversations"
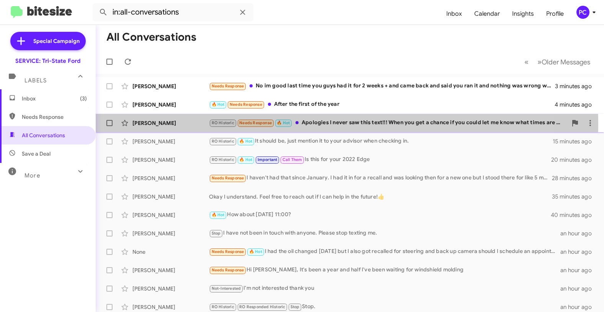
click at [187, 123] on div "Brady Lynch" at bounding box center [170, 123] width 77 height 8
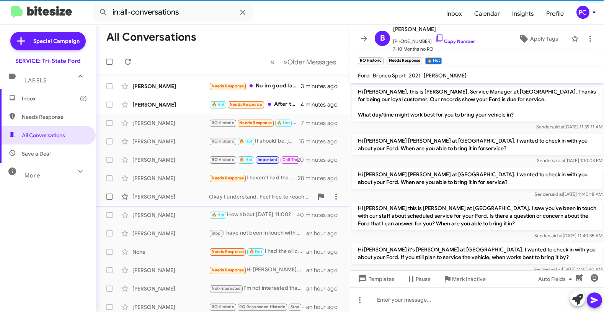
scroll to position [499, 0]
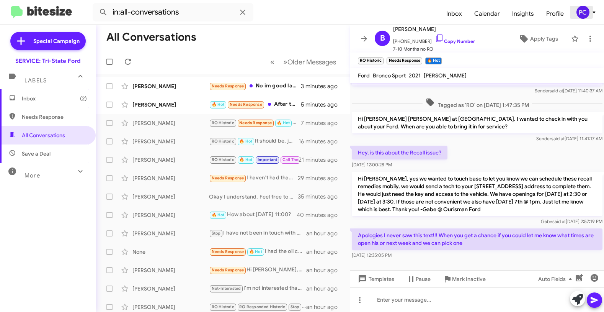
click at [548, 11] on div "PC" at bounding box center [583, 12] width 13 height 13
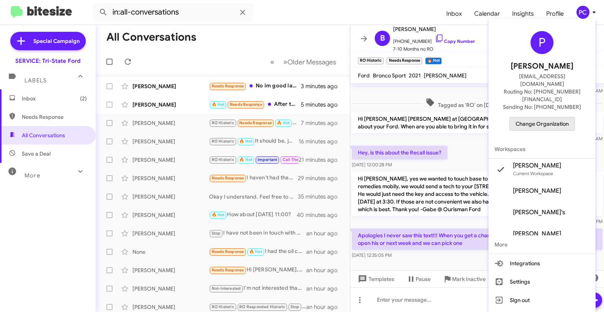
click at [548, 117] on span "Change Organization" at bounding box center [542, 123] width 53 height 13
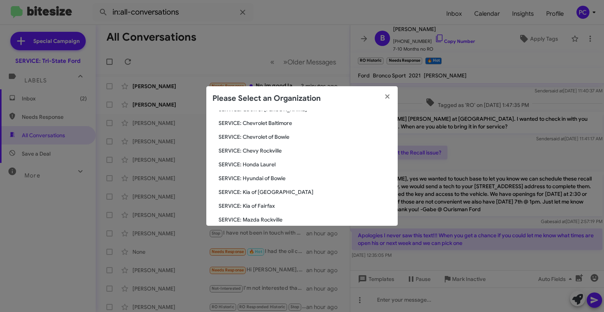
scroll to position [115, 0]
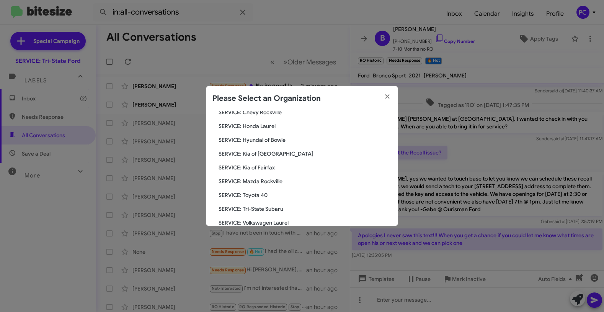
click at [255, 193] on span "SERVICE: Toyota 40" at bounding box center [305, 195] width 173 height 8
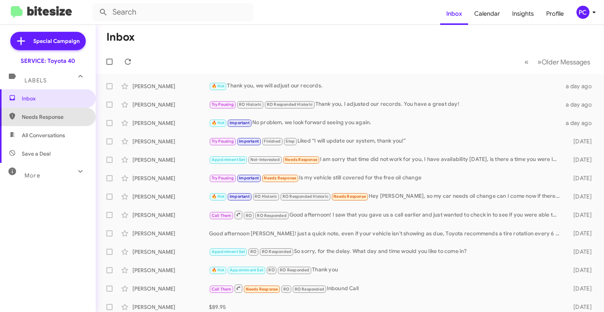
click at [53, 115] on span "Needs Response" at bounding box center [54, 117] width 65 height 8
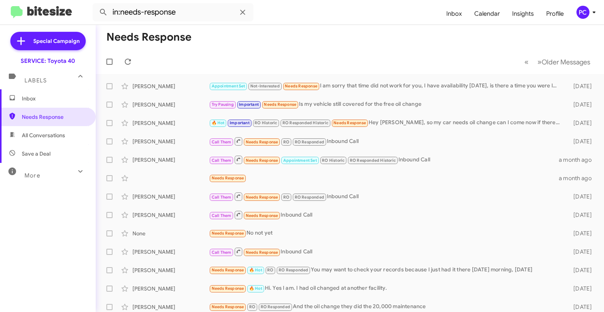
click at [52, 134] on span "All Conversations" at bounding box center [43, 135] width 43 height 8
type input "in:all-conversations"
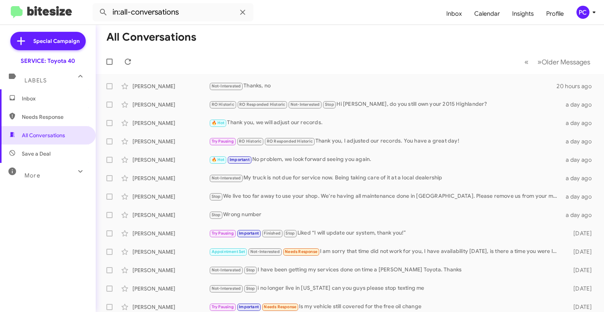
click at [52, 101] on span "Inbox" at bounding box center [54, 99] width 65 height 8
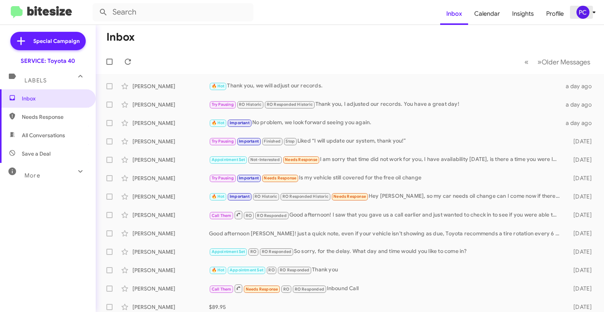
click at [584, 12] on div "PC" at bounding box center [583, 12] width 13 height 13
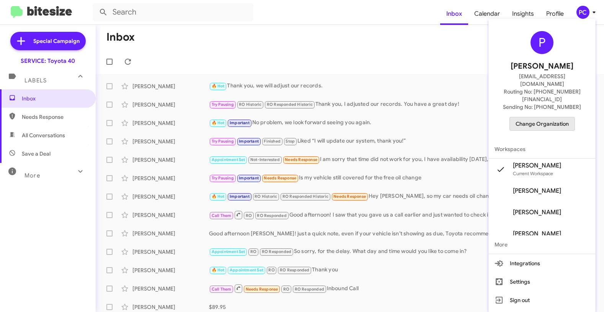
click at [530, 117] on span "Change Organization" at bounding box center [542, 123] width 53 height 13
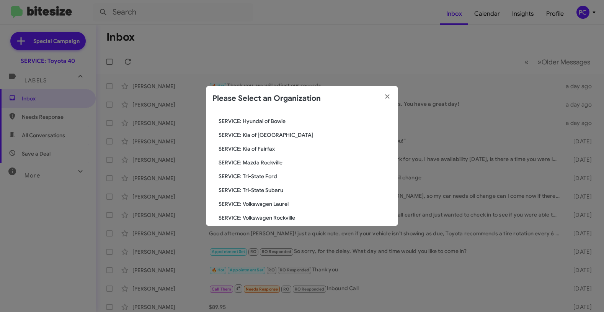
scroll to position [142, 0]
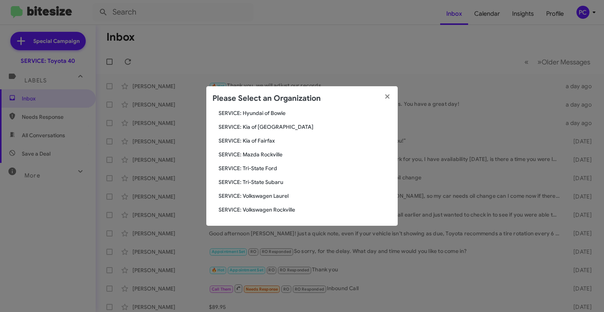
click at [265, 155] on span "SERVICE: Mazda Rockville" at bounding box center [305, 154] width 173 height 8
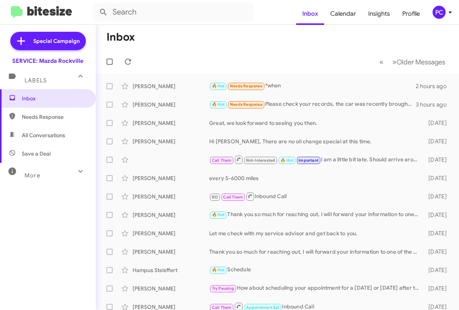
click at [40, 118] on span "Needs Response" at bounding box center [54, 117] width 65 height 8
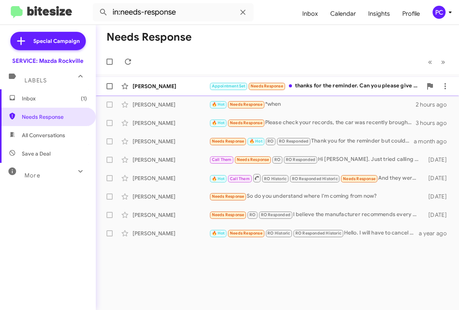
click at [173, 86] on div "[PERSON_NAME]" at bounding box center [170, 86] width 77 height 8
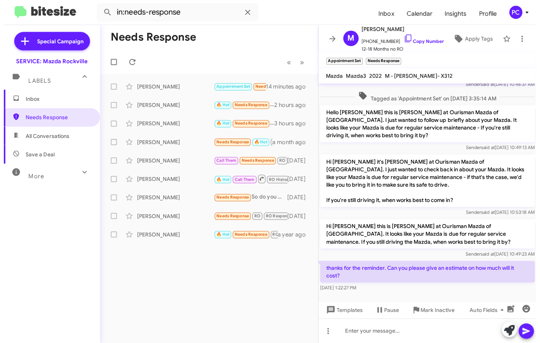
scroll to position [132, 0]
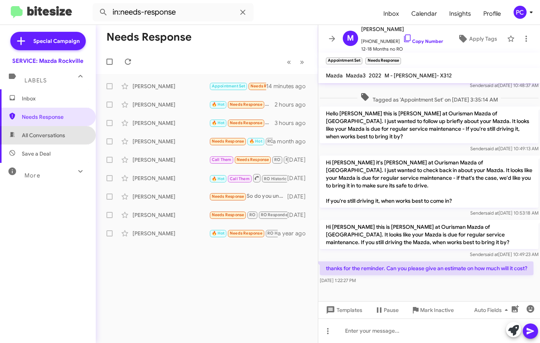
click at [70, 136] on span "All Conversations" at bounding box center [48, 135] width 96 height 18
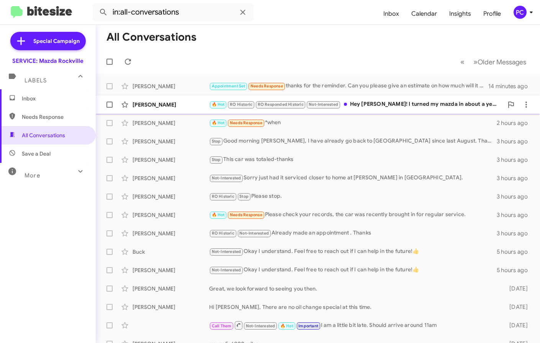
click at [175, 106] on div "[PERSON_NAME]" at bounding box center [170, 105] width 77 height 8
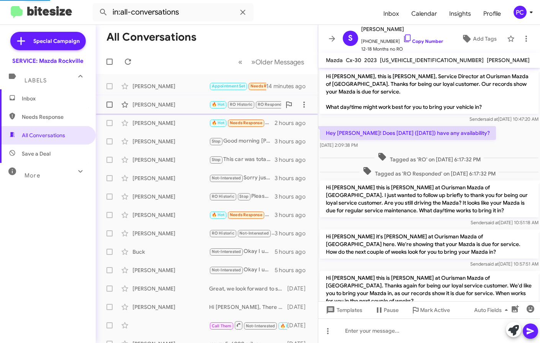
scroll to position [146, 0]
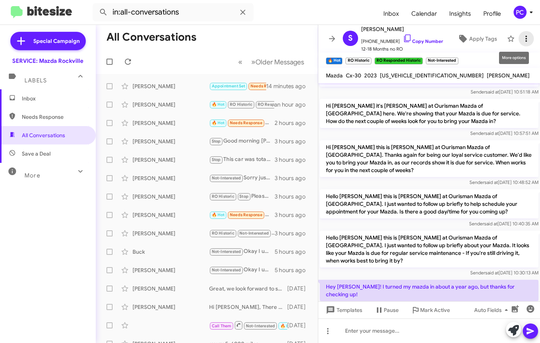
click at [521, 39] on icon at bounding box center [525, 38] width 9 height 9
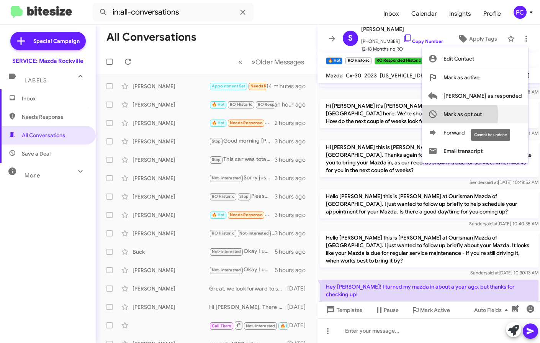
click at [482, 114] on span "Mark as opt out" at bounding box center [462, 114] width 38 height 18
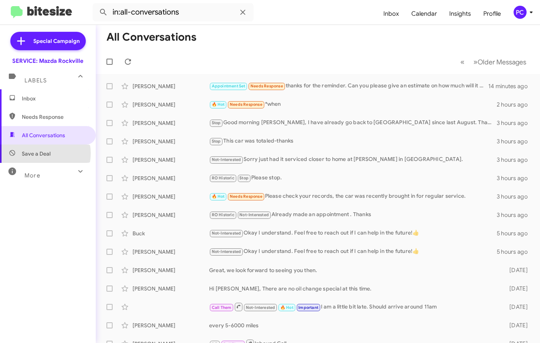
click at [40, 153] on span "Save a Deal" at bounding box center [36, 154] width 29 height 8
type input "in:not-interested"
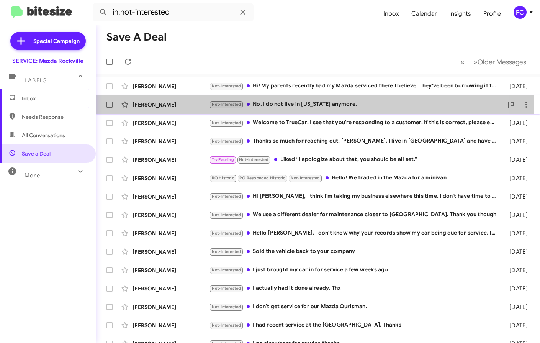
click at [181, 104] on div "[PERSON_NAME]" at bounding box center [170, 105] width 77 height 8
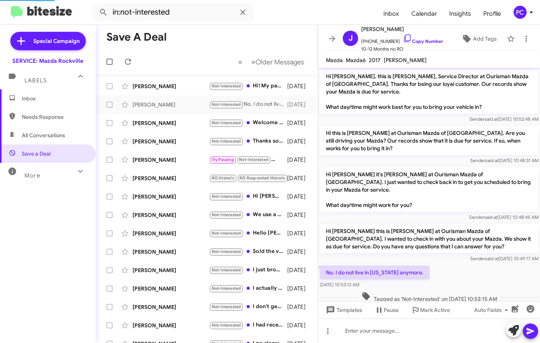
scroll to position [7, 0]
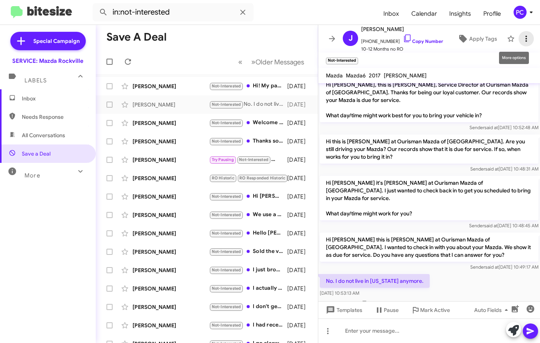
click at [521, 39] on icon at bounding box center [525, 38] width 9 height 9
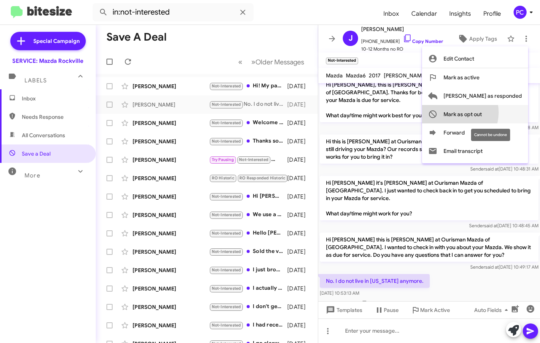
click at [482, 112] on span "Mark as opt out" at bounding box center [462, 114] width 38 height 18
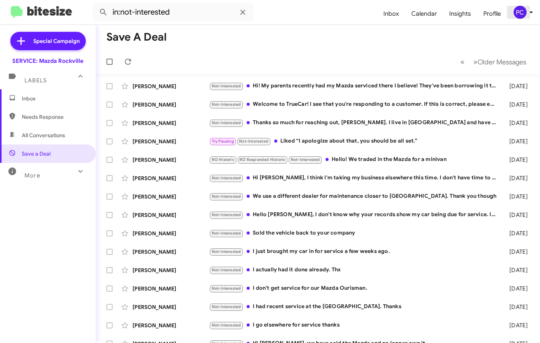
click at [519, 14] on div "PC" at bounding box center [519, 12] width 13 height 13
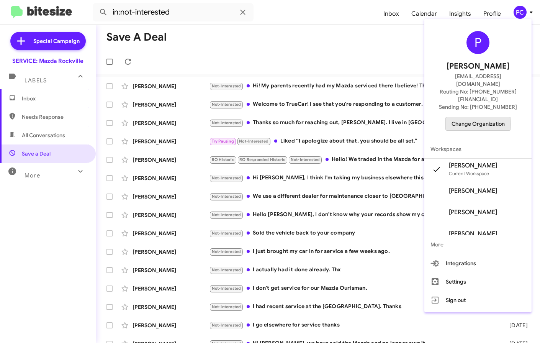
click at [474, 117] on span "Change Organization" at bounding box center [477, 123] width 53 height 13
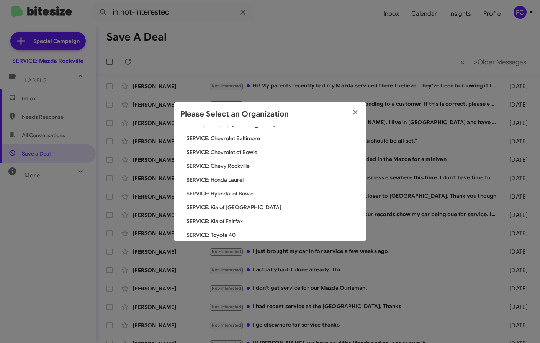
scroll to position [115, 0]
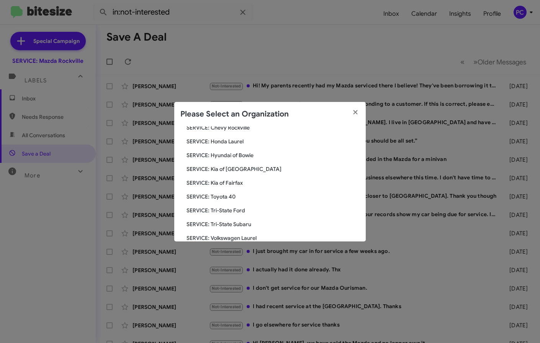
click at [219, 195] on span "SERVICE: Toyota 40" at bounding box center [272, 197] width 173 height 8
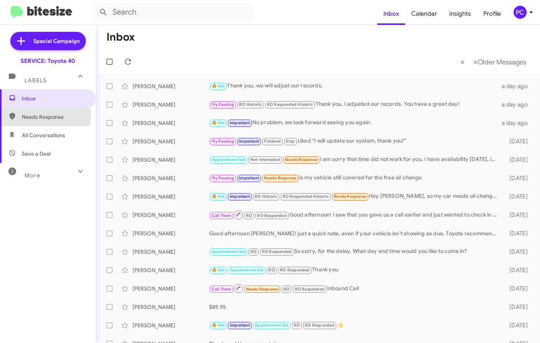
click at [40, 115] on span "Needs Response" at bounding box center [54, 117] width 65 height 8
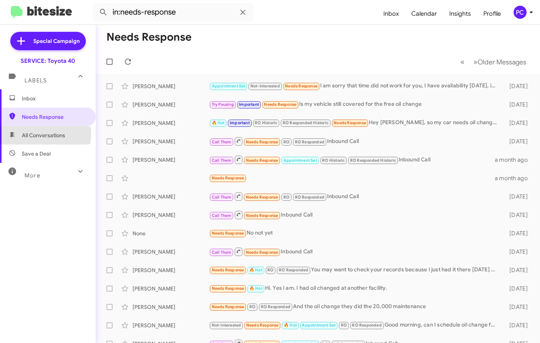
click at [34, 134] on span "All Conversations" at bounding box center [43, 135] width 43 height 8
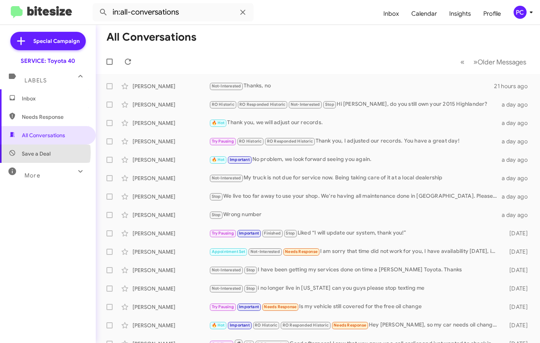
click at [34, 152] on span "Save a Deal" at bounding box center [36, 154] width 29 height 8
type input "in:not-interested"
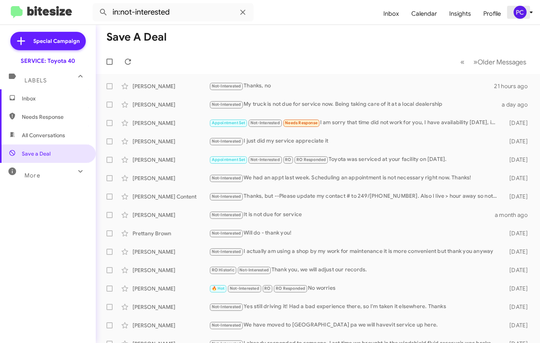
click at [520, 9] on div "PC" at bounding box center [519, 12] width 13 height 13
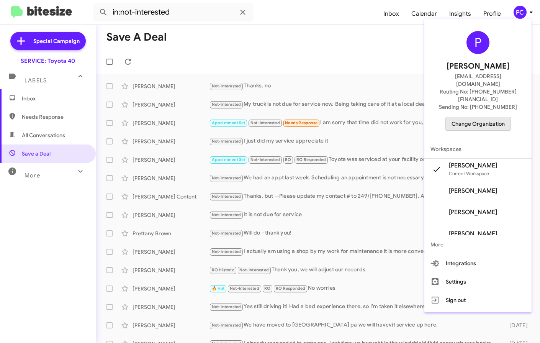
click at [470, 117] on span "Change Organization" at bounding box center [477, 123] width 53 height 13
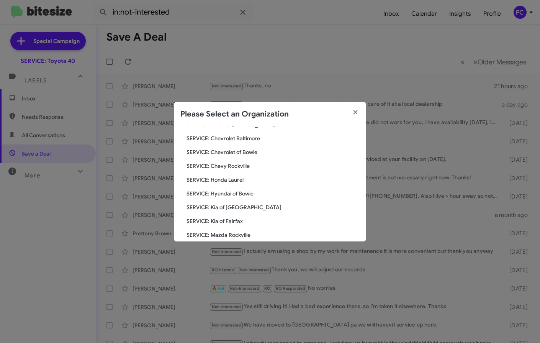
scroll to position [115, 0]
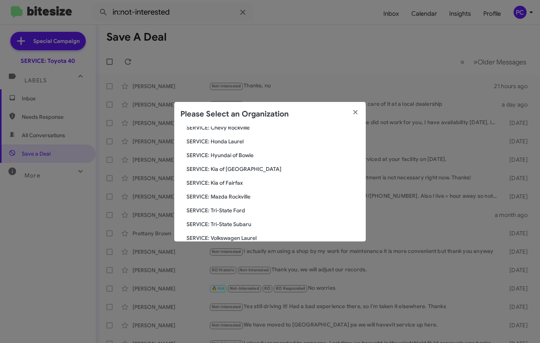
click at [215, 210] on span "SERVICE: Tri-State Ford" at bounding box center [272, 210] width 173 height 8
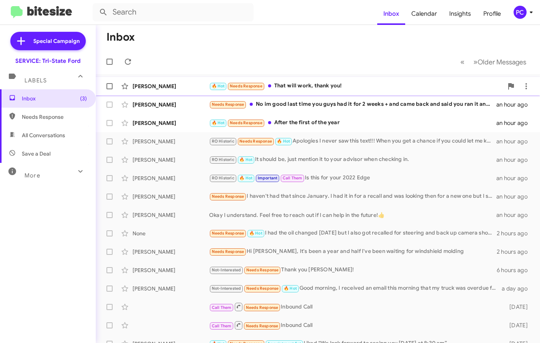
click at [186, 85] on div "[PERSON_NAME]" at bounding box center [170, 86] width 77 height 8
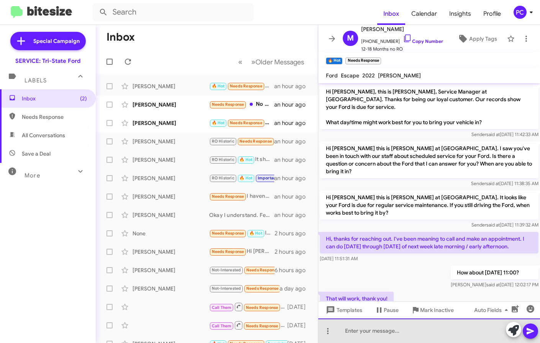
click at [337, 334] on div at bounding box center [429, 330] width 222 height 25
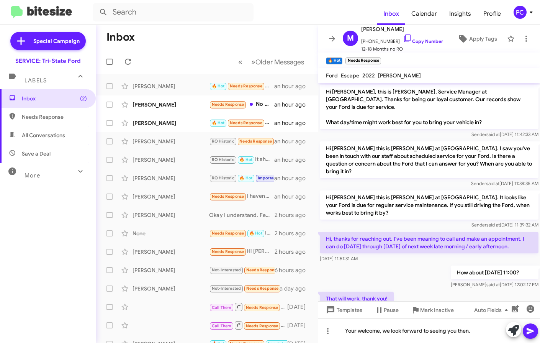
click at [535, 329] on button at bounding box center [530, 330] width 15 height 15
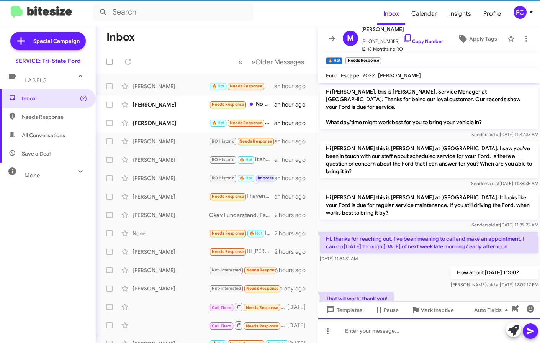
scroll to position [39, 0]
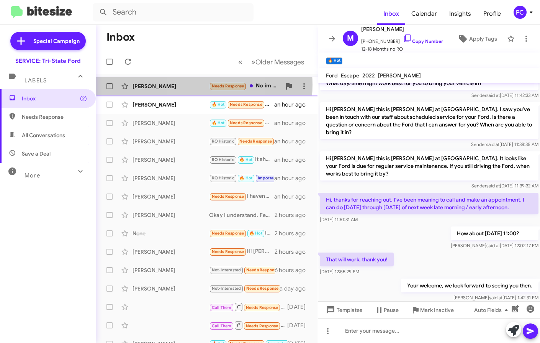
click at [191, 85] on div "David Mooney" at bounding box center [170, 86] width 77 height 8
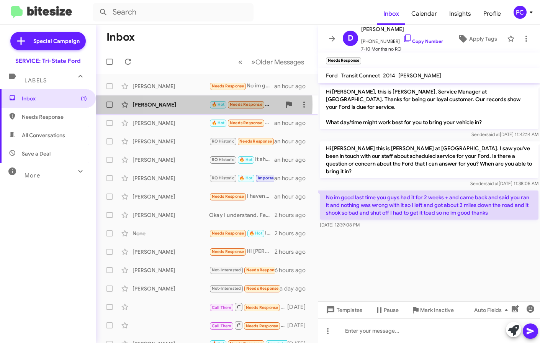
click at [179, 105] on div "Lou Mangione" at bounding box center [170, 105] width 77 height 8
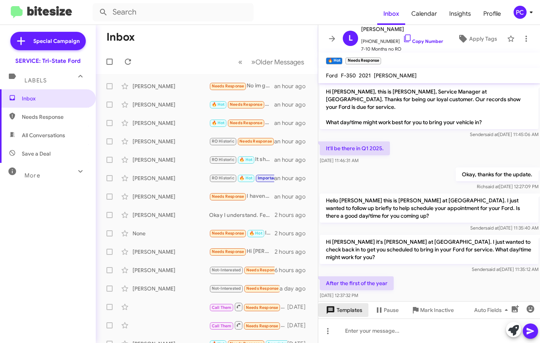
click at [338, 311] on span "Templates" at bounding box center [343, 310] width 38 height 14
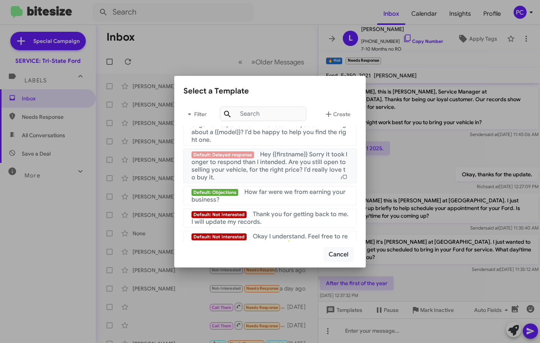
scroll to position [514, 0]
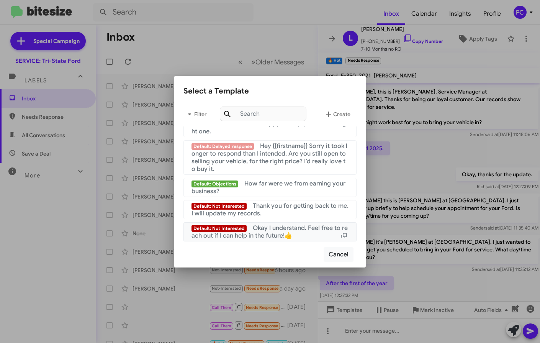
click at [271, 230] on span "Okay I understand. Feel free to reach out if I can help in the future!👍" at bounding box center [269, 231] width 156 height 15
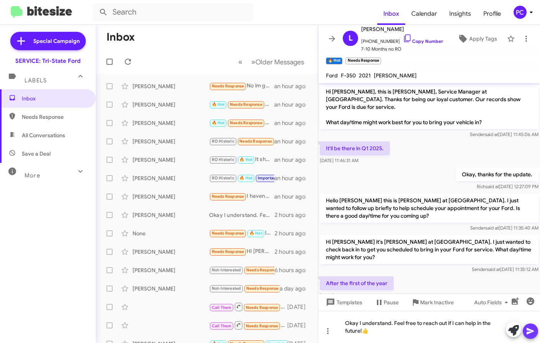
click at [529, 331] on icon at bounding box center [530, 330] width 9 height 9
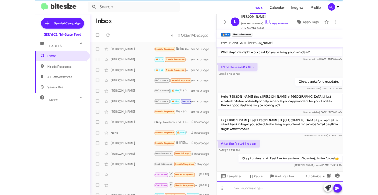
scroll to position [31, 0]
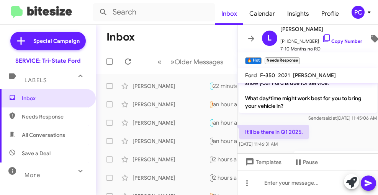
click at [360, 11] on div "PC" at bounding box center [357, 12] width 13 height 13
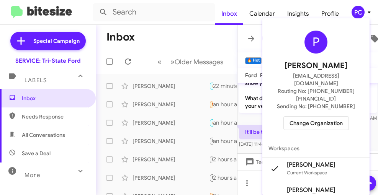
click at [309, 117] on span "Change Organization" at bounding box center [315, 123] width 53 height 13
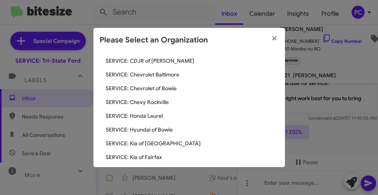
scroll to position [115, 0]
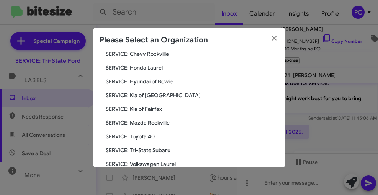
click at [140, 123] on span "SERVICE: Mazda Rockville" at bounding box center [192, 123] width 173 height 8
